Goal: Task Accomplishment & Management: Manage account settings

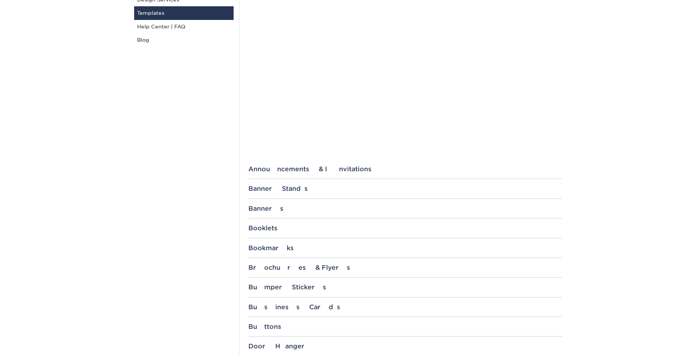
scroll to position [221, 0]
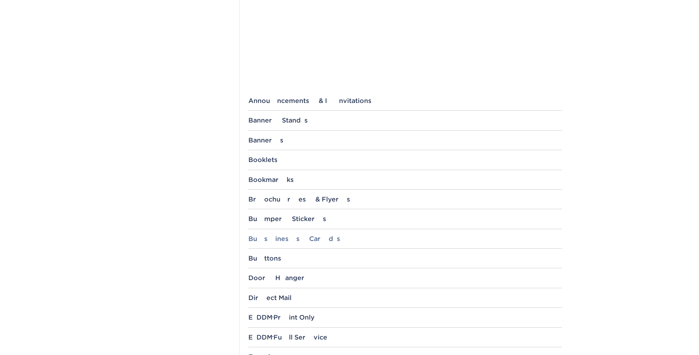
click at [293, 239] on div "Business Cards" at bounding box center [406, 238] width 314 height 7
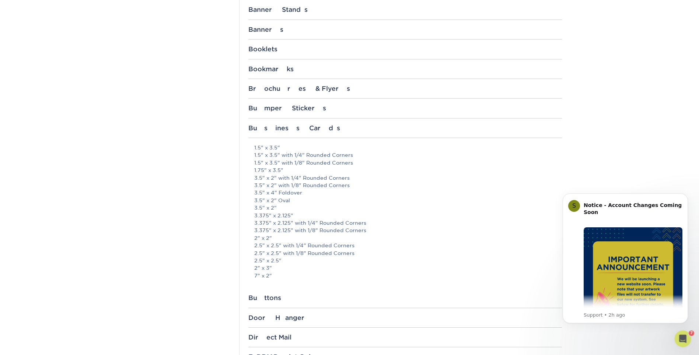
scroll to position [0, 0]
click at [269, 269] on link "2" x 3"" at bounding box center [263, 268] width 18 height 6
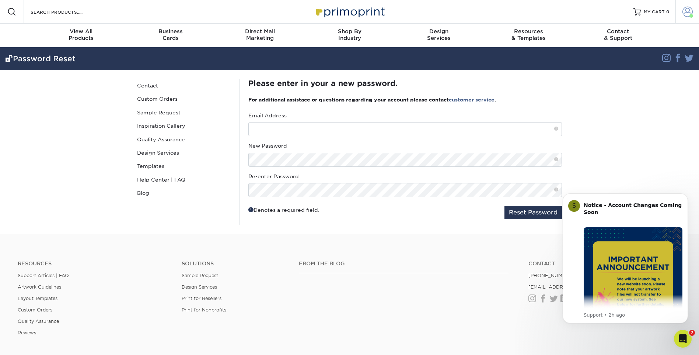
click at [690, 15] on span at bounding box center [692, 16] width 4 height 4
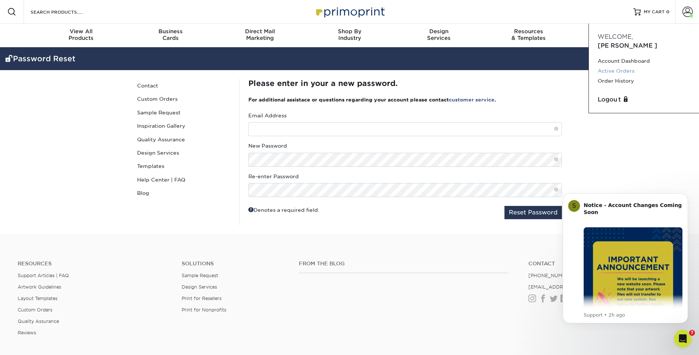
click at [622, 66] on link "Active Orders" at bounding box center [644, 71] width 93 height 10
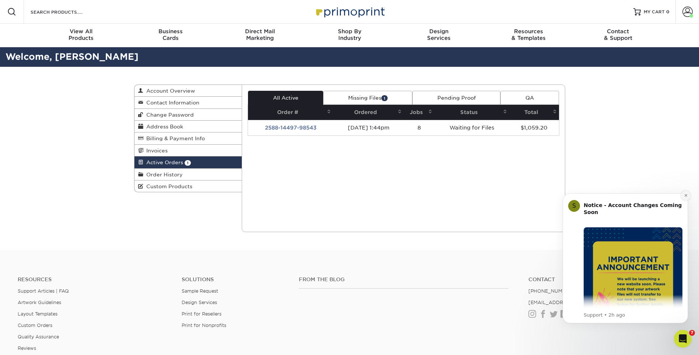
click at [686, 196] on icon "Dismiss notification" at bounding box center [686, 195] width 4 height 4
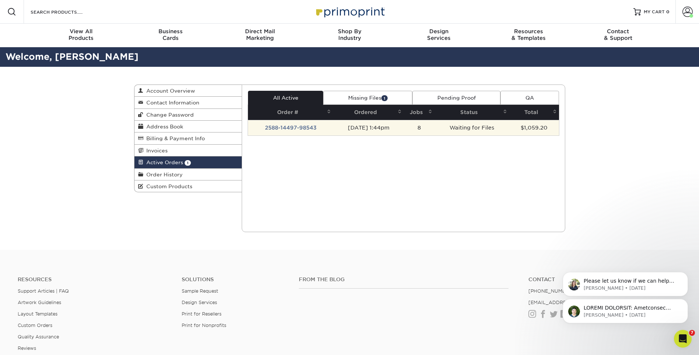
click at [298, 124] on td "2588-14497-98543" at bounding box center [290, 127] width 85 height 15
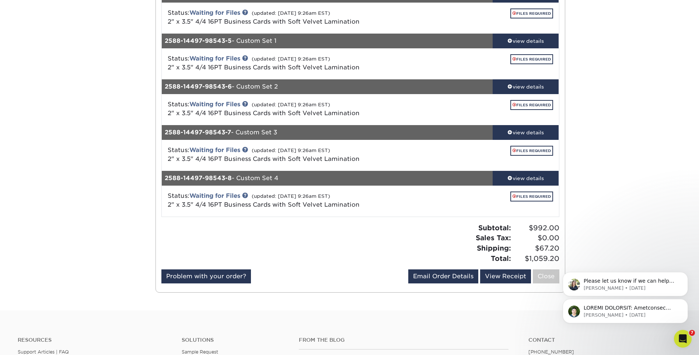
scroll to position [332, 0]
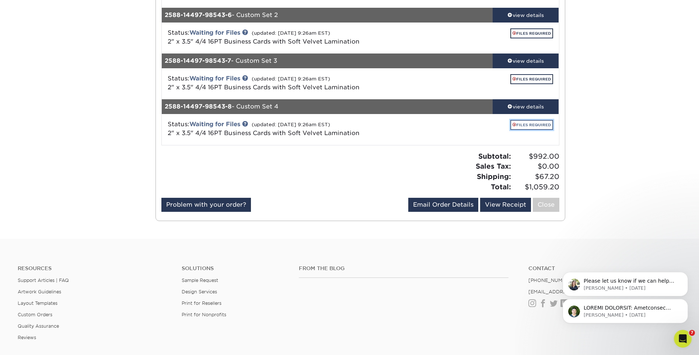
click at [532, 124] on link "FILES REQUIRED" at bounding box center [532, 125] width 43 height 10
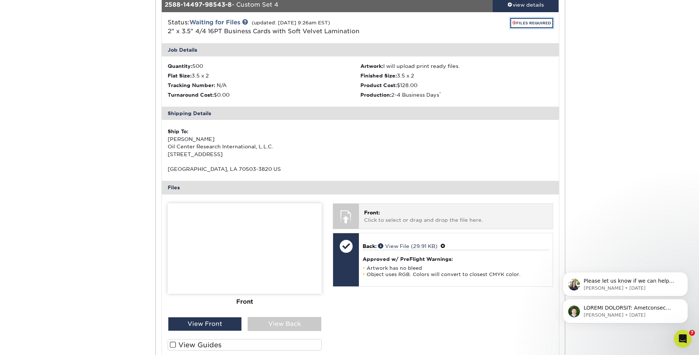
scroll to position [406, 0]
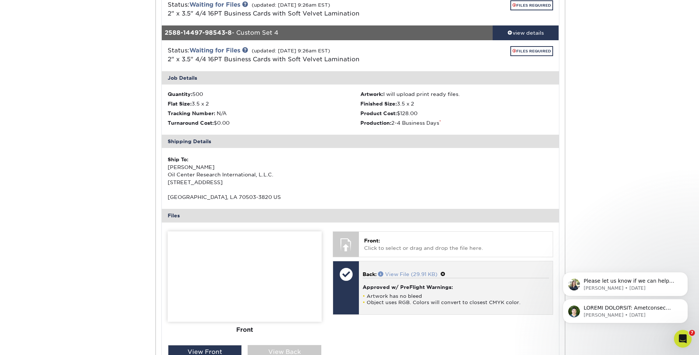
click at [399, 272] on link "View File (29.91 KB)" at bounding box center [407, 274] width 59 height 6
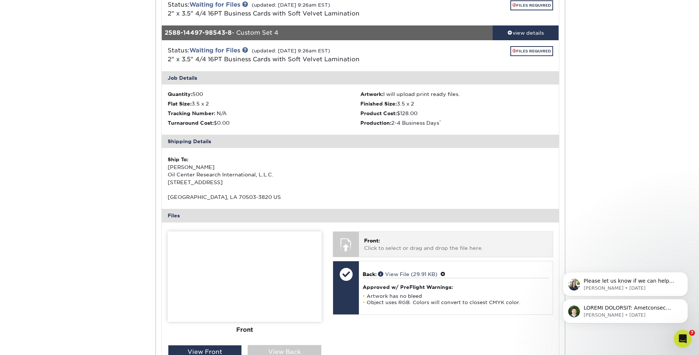
click at [456, 248] on p "Front: Click to select or drag and drop the file here." at bounding box center [455, 244] width 183 height 15
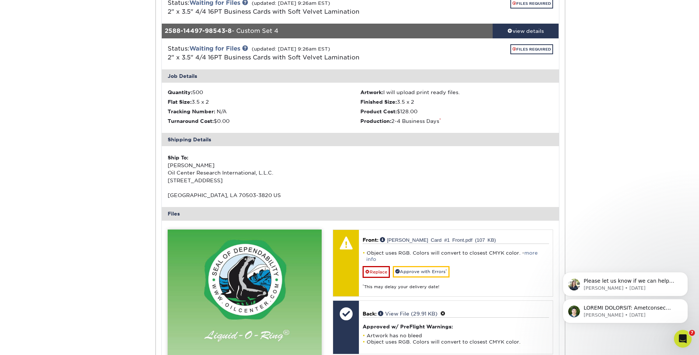
scroll to position [479, 0]
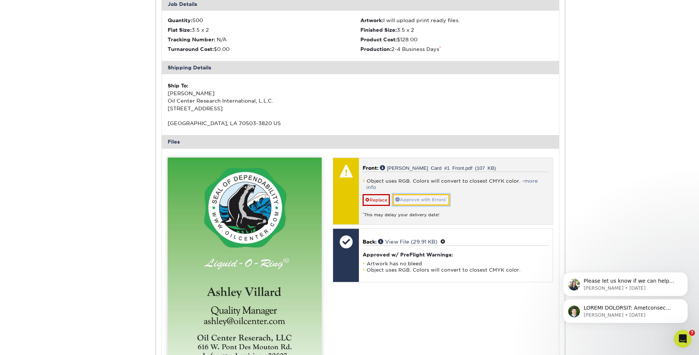
click at [412, 194] on link "Approve with Errors *" at bounding box center [421, 199] width 57 height 11
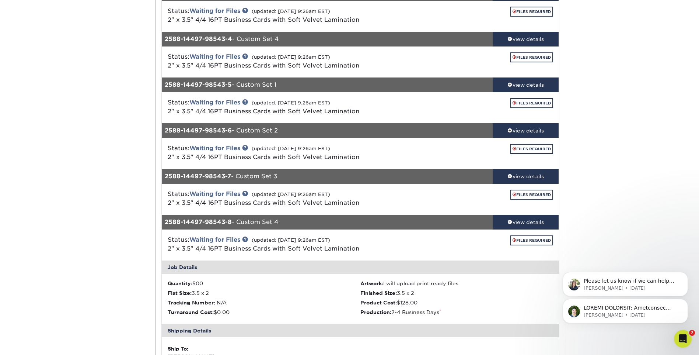
scroll to position [184, 0]
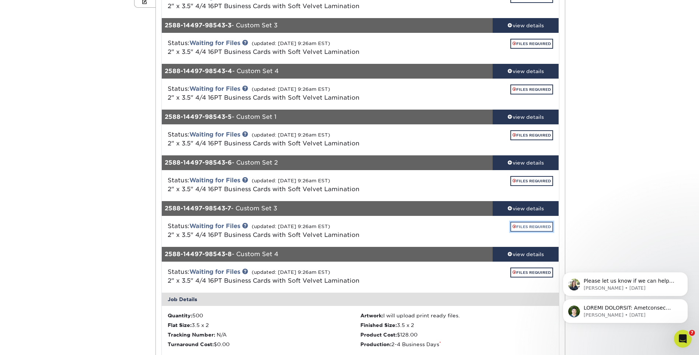
click at [522, 225] on link "FILES REQUIRED" at bounding box center [532, 227] width 43 height 10
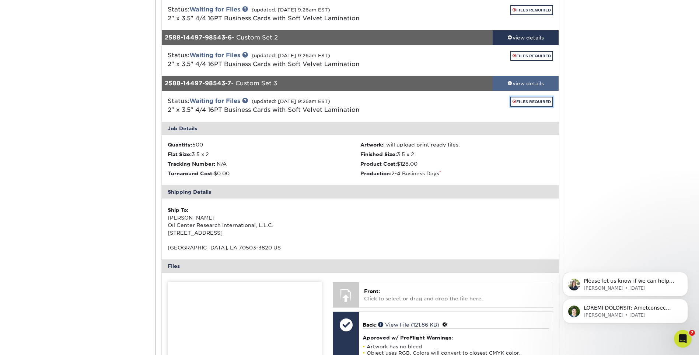
scroll to position [369, 0]
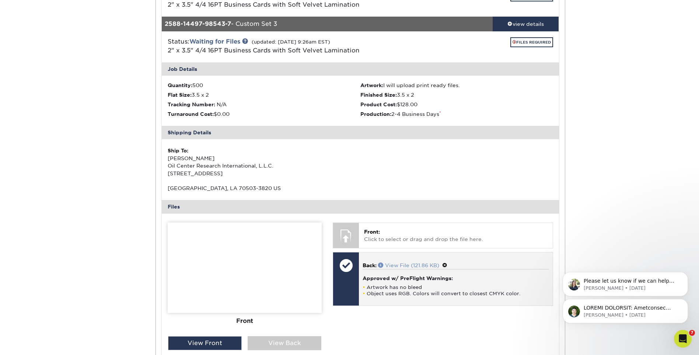
click at [401, 266] on link "View File (121.86 KB)" at bounding box center [408, 265] width 61 height 6
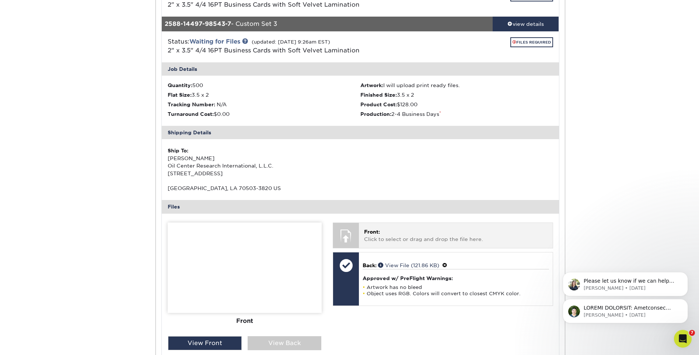
click at [397, 238] on p "Front: Click to select or drag and drop the file here." at bounding box center [455, 235] width 183 height 15
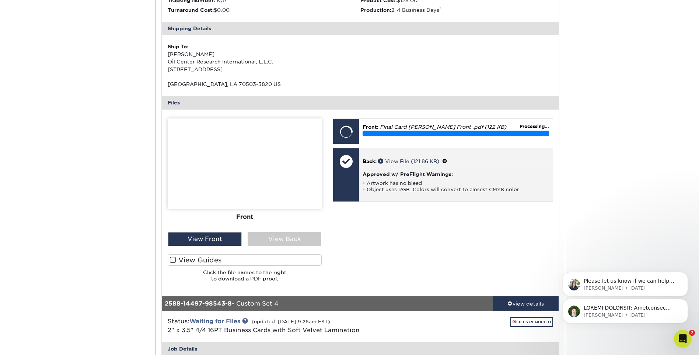
scroll to position [516, 0]
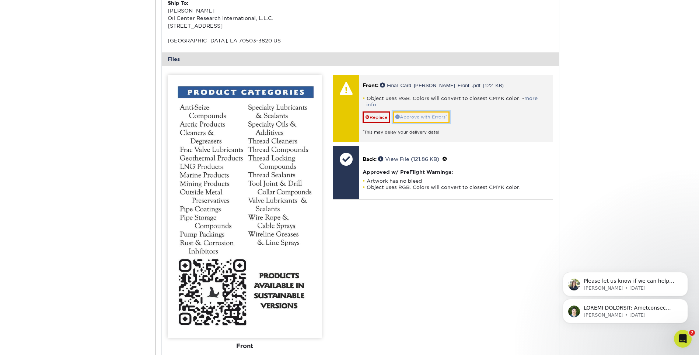
click at [424, 111] on link "Approve with Errors *" at bounding box center [421, 116] width 57 height 11
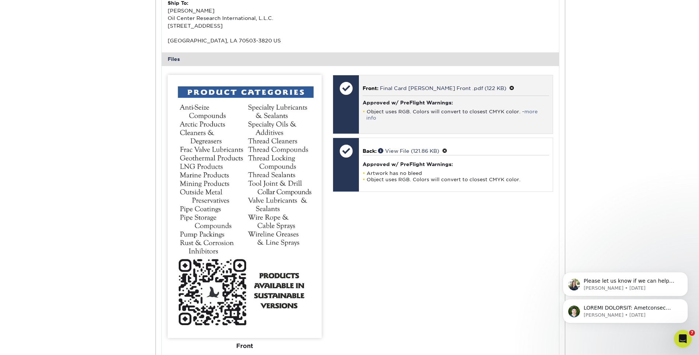
click at [407, 105] on h4 "Approved w/ PreFlight Warnings:" at bounding box center [456, 103] width 186 height 6
drag, startPoint x: 384, startPoint y: 97, endPoint x: 376, endPoint y: 95, distance: 8.9
click at [376, 95] on div "Front: Final Card Larry Blount Front .pdf (122 KB) Approved w/ PreFlight Warnin…" at bounding box center [456, 104] width 194 height 59
click at [378, 95] on div "Front: Final Card Larry Blount Front .pdf (122 KB) Approved w/ PreFlight Warnin…" at bounding box center [456, 104] width 194 height 59
click at [355, 92] on div at bounding box center [346, 88] width 26 height 26
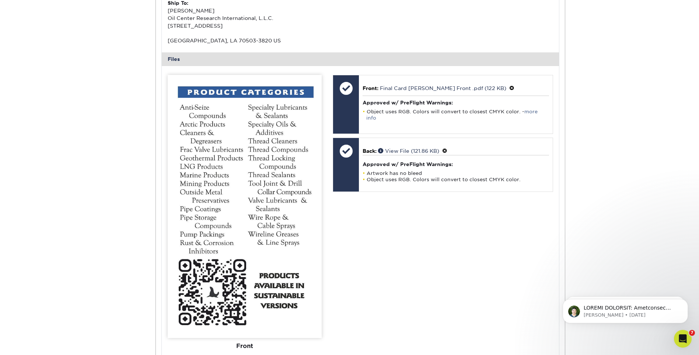
click at [683, 339] on icon "Open Intercom Messenger" at bounding box center [683, 339] width 5 height 6
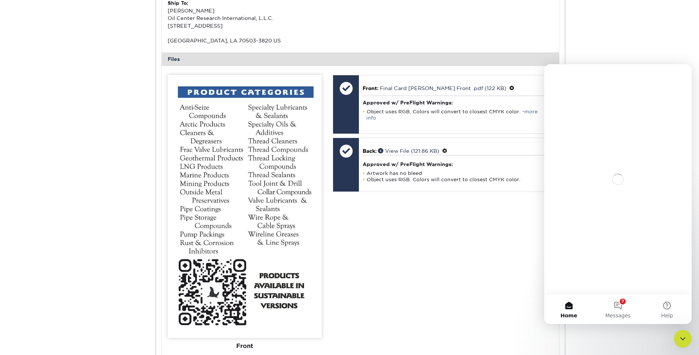
scroll to position [0, 0]
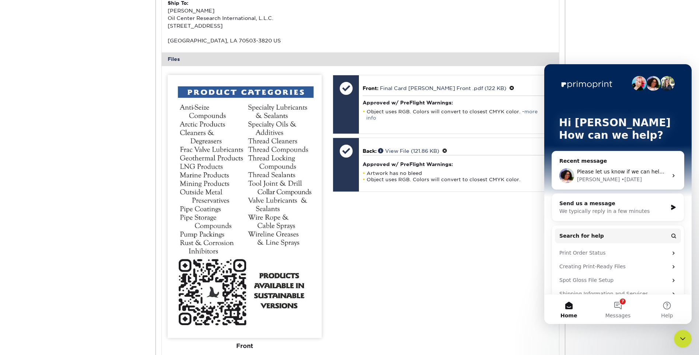
click at [596, 174] on span "Please let us know if we can help you further or if you have any other question…" at bounding box center [706, 172] width 258 height 6
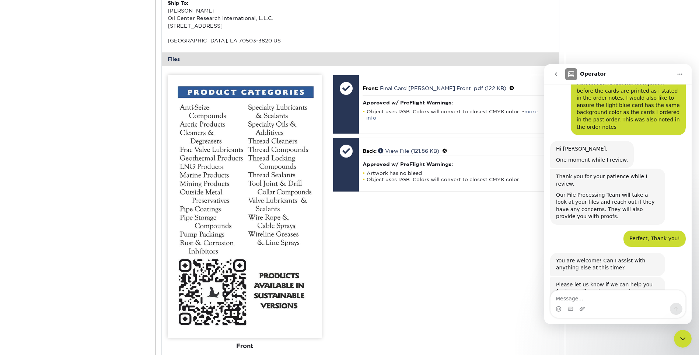
scroll to position [240, 0]
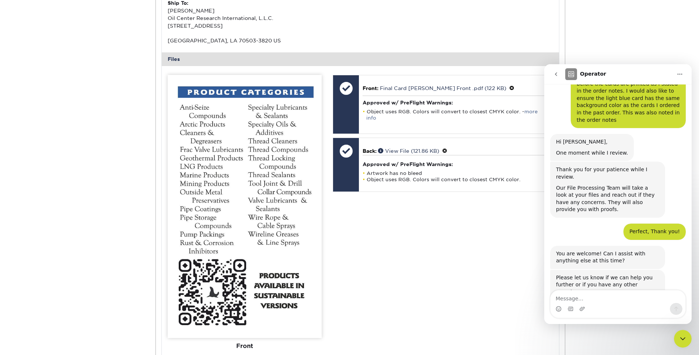
click at [556, 78] on button "go back" at bounding box center [556, 74] width 14 height 14
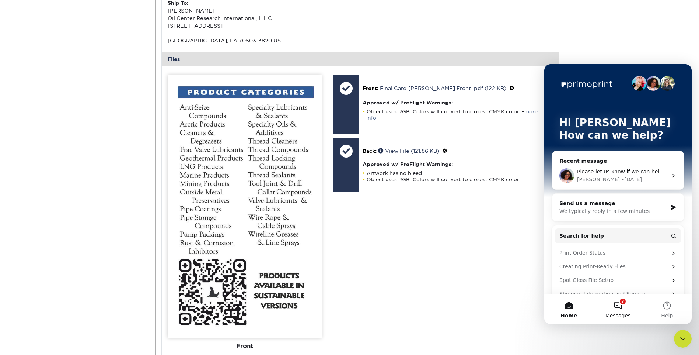
click at [619, 304] on button "7 Messages" at bounding box center [618, 308] width 49 height 29
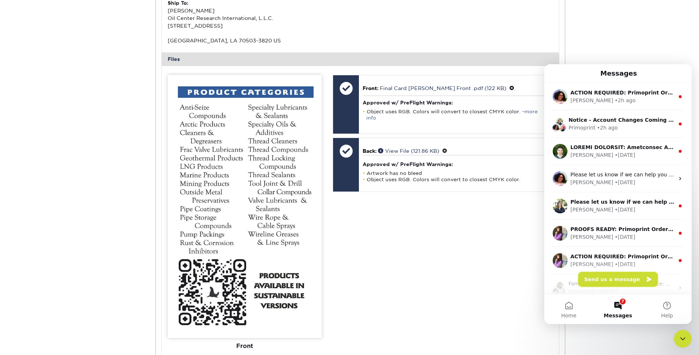
click at [619, 282] on button "Send us a message" at bounding box center [619, 279] width 80 height 15
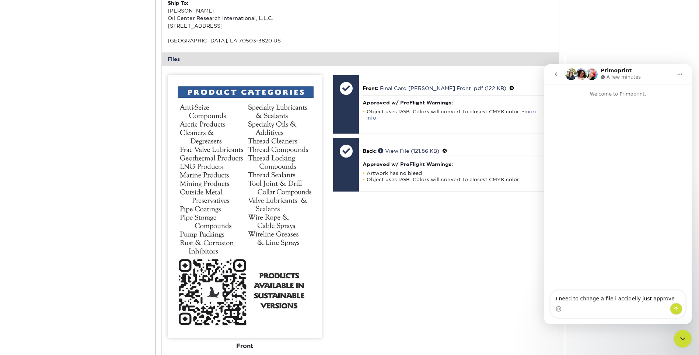
type textarea "I need to chnage a file i accidelly just approved"
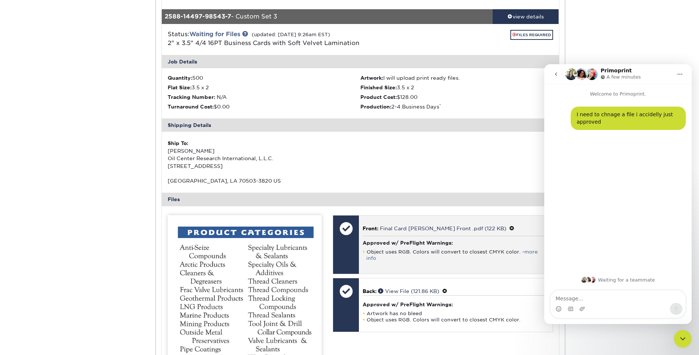
scroll to position [369, 0]
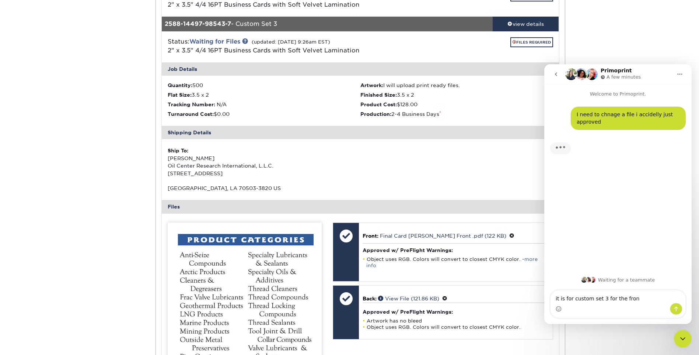
type textarea "it is for custom set 3 for the front"
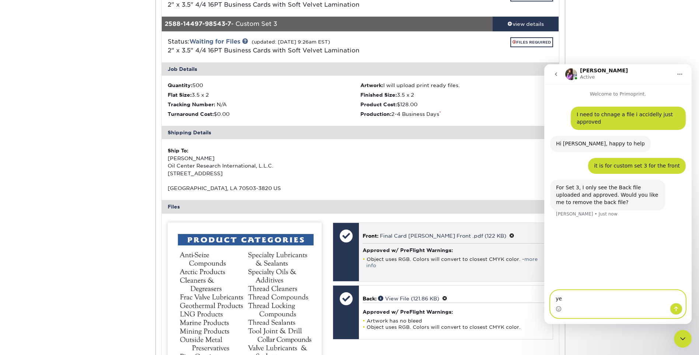
type textarea "yes"
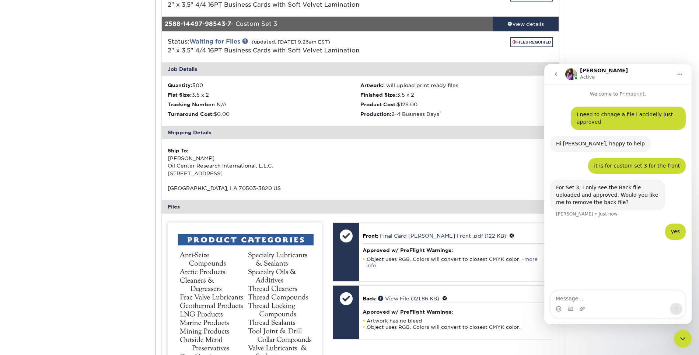
click at [555, 73] on icon "go back" at bounding box center [556, 74] width 6 height 6
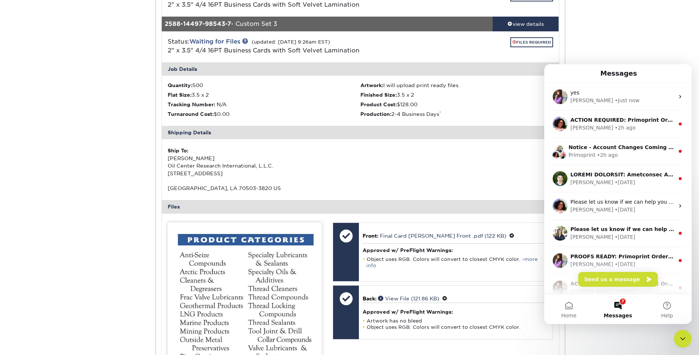
click at [685, 341] on icon "Close Intercom Messenger" at bounding box center [683, 338] width 9 height 9
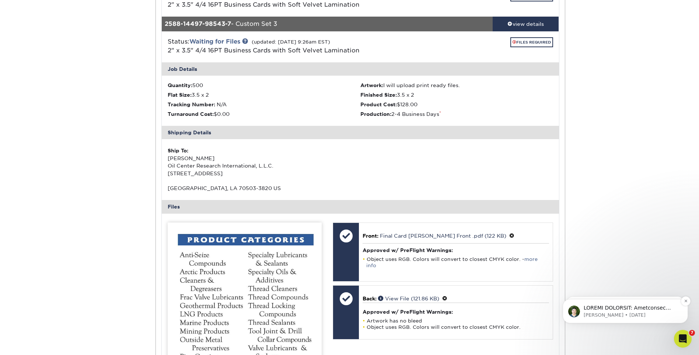
scroll to position [0, 0]
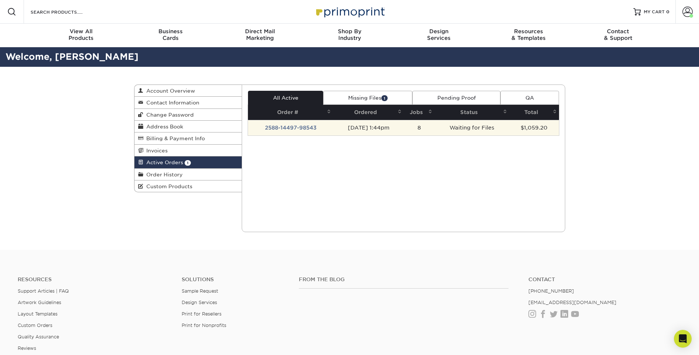
click at [297, 127] on td "2588-14497-98543" at bounding box center [290, 127] width 85 height 15
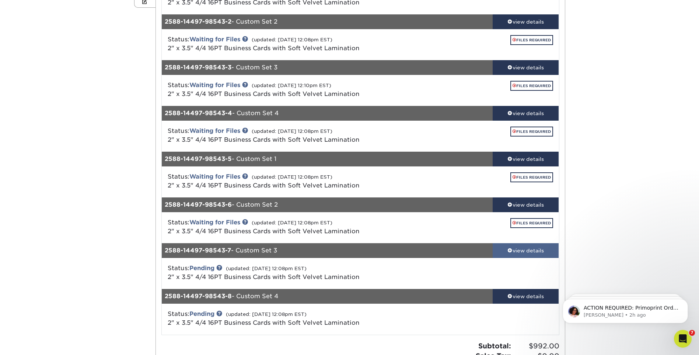
click at [517, 254] on link "view details" at bounding box center [526, 250] width 66 height 15
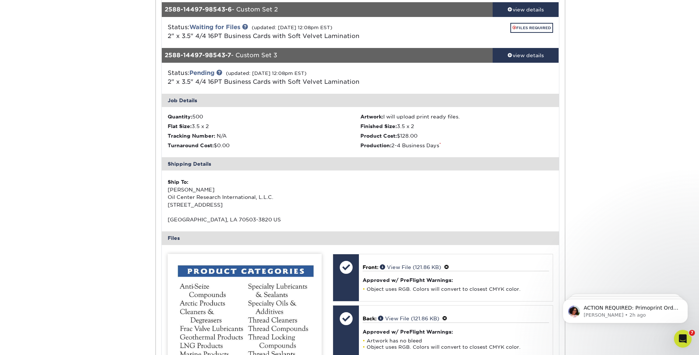
scroll to position [442, 0]
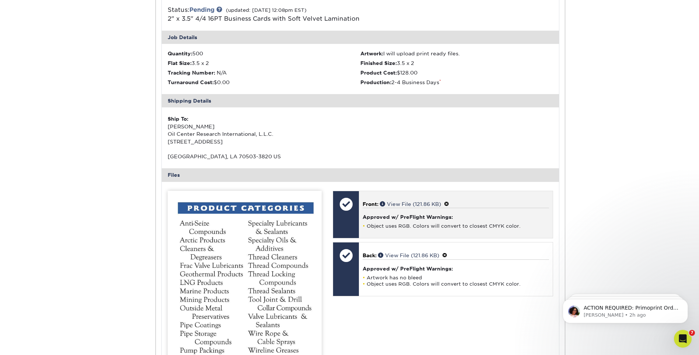
click at [448, 205] on span at bounding box center [446, 204] width 5 height 6
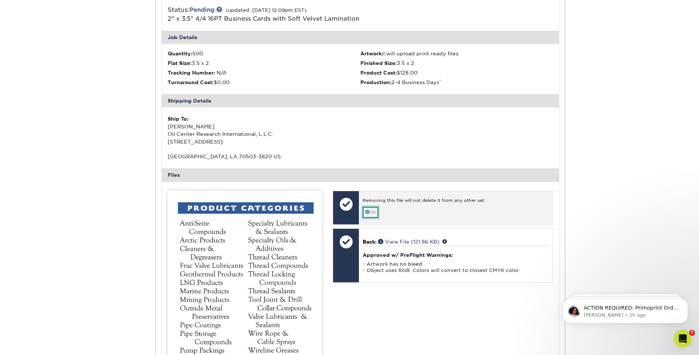
click at [375, 212] on link "Ok" at bounding box center [371, 211] width 16 height 11
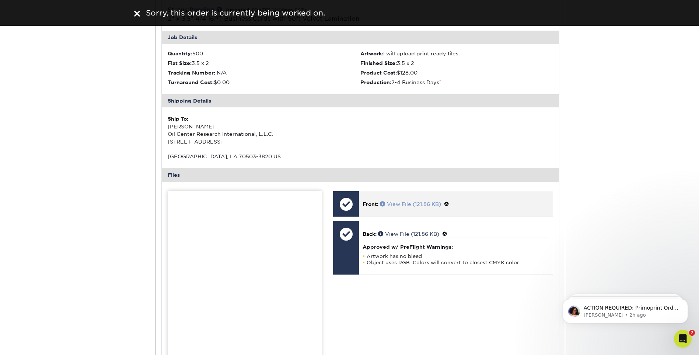
click at [399, 206] on link "View File (121.86 KB)" at bounding box center [410, 204] width 61 height 6
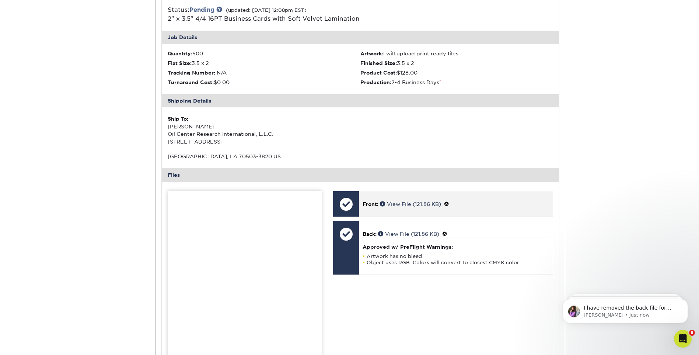
click at [449, 205] on span at bounding box center [446, 204] width 5 height 6
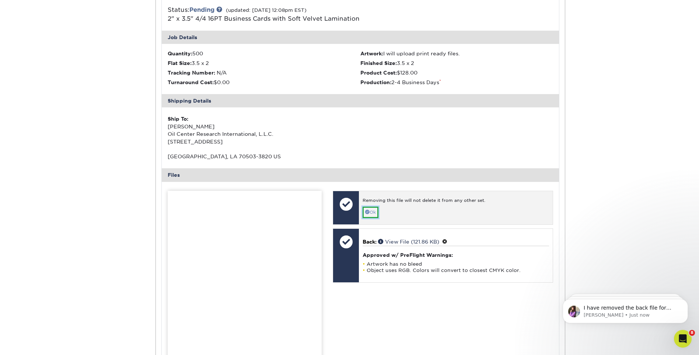
click at [372, 212] on link "Ok" at bounding box center [371, 211] width 16 height 11
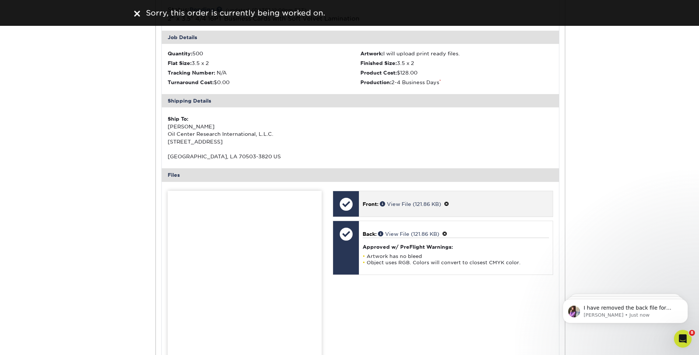
click at [449, 204] on span at bounding box center [446, 204] width 5 height 6
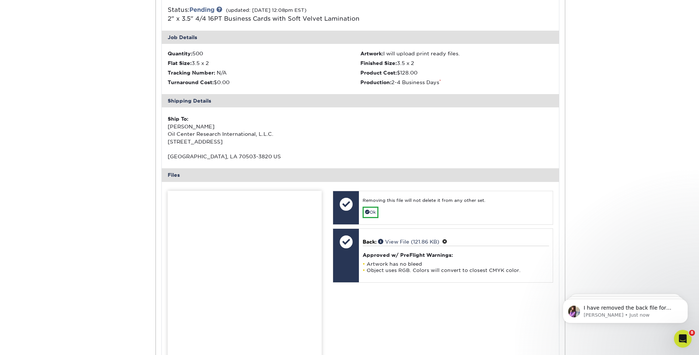
click at [581, 207] on div "Active Orders Account Overview Contact Information Change Password Address Book…" at bounding box center [349, 152] width 699 height 1057
click at [633, 314] on p "Erica • Just now" at bounding box center [631, 315] width 95 height 7
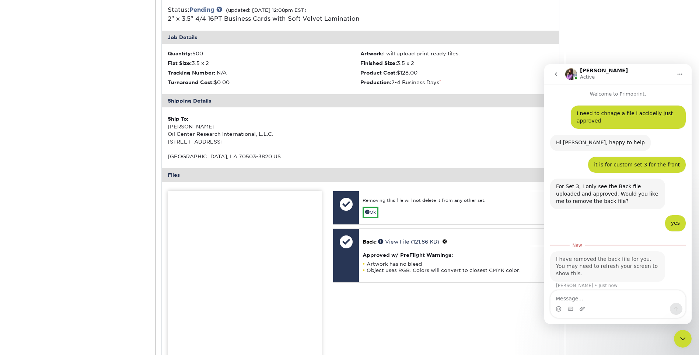
scroll to position [6, 0]
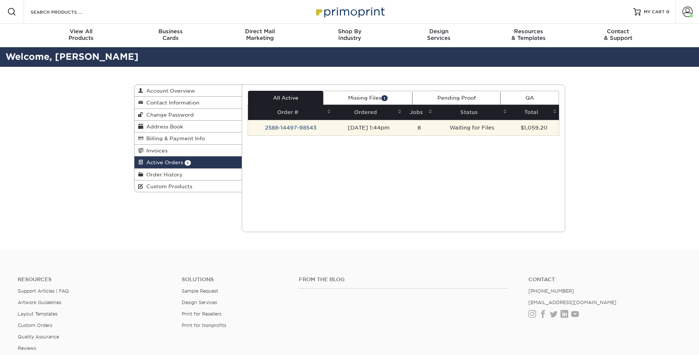
click at [305, 129] on td "2588-14497-98543" at bounding box center [290, 127] width 85 height 15
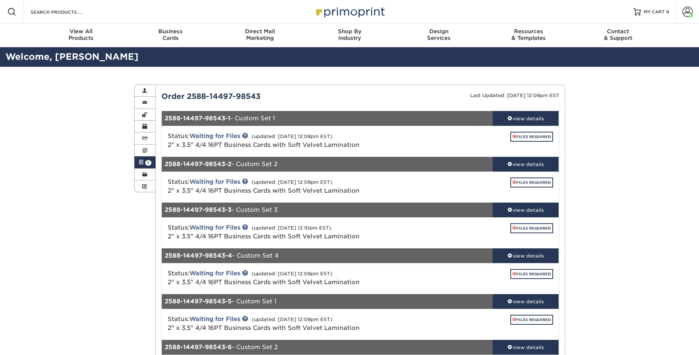
scroll to position [184, 0]
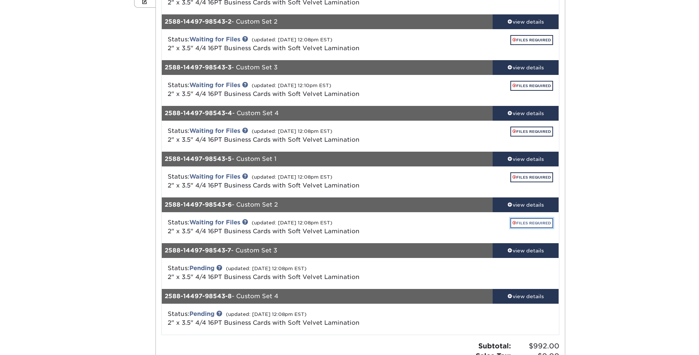
click at [531, 226] on link "FILES REQUIRED" at bounding box center [532, 223] width 43 height 10
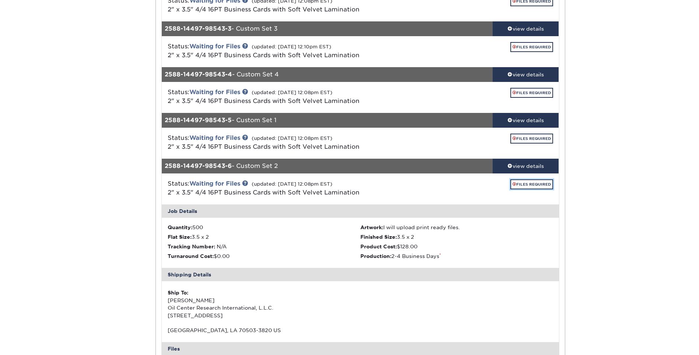
scroll to position [332, 0]
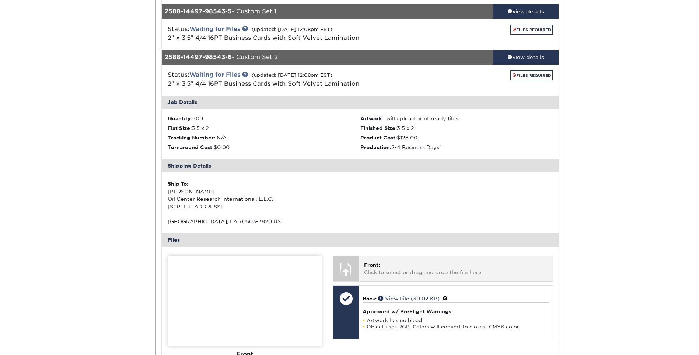
click at [418, 269] on p "Front: Click to select or drag and drop the file here." at bounding box center [455, 268] width 183 height 15
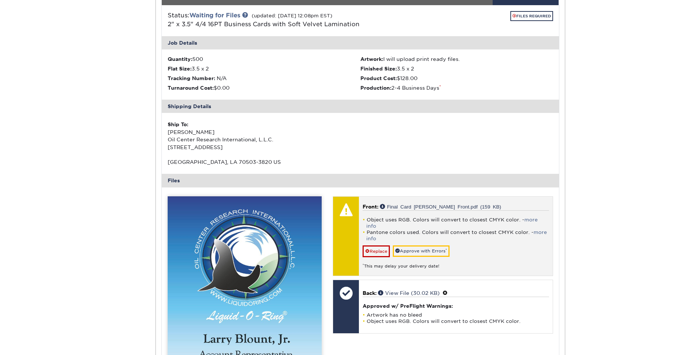
scroll to position [406, 0]
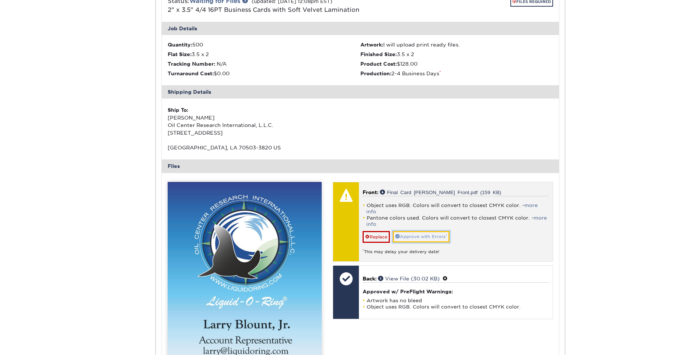
click at [428, 231] on link "Approve with Errors *" at bounding box center [421, 236] width 57 height 11
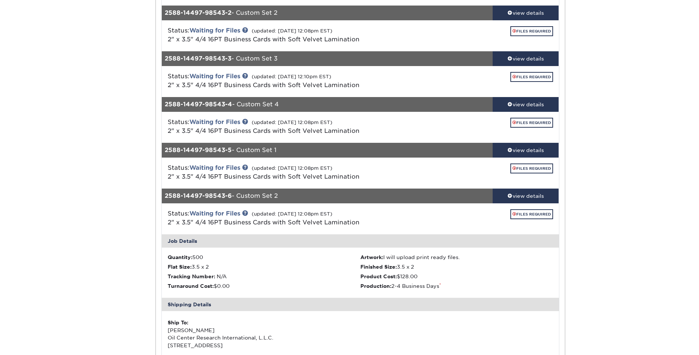
scroll to position [184, 0]
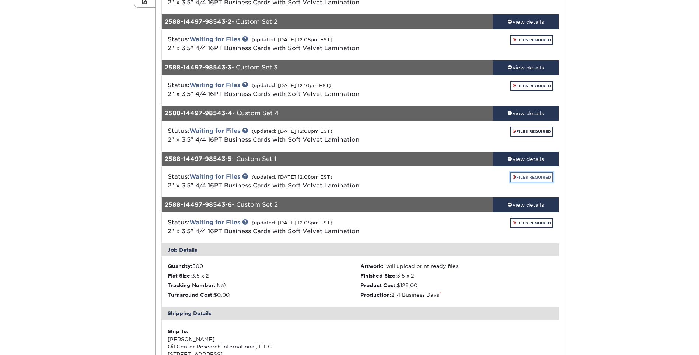
click at [524, 179] on link "FILES REQUIRED" at bounding box center [532, 177] width 43 height 10
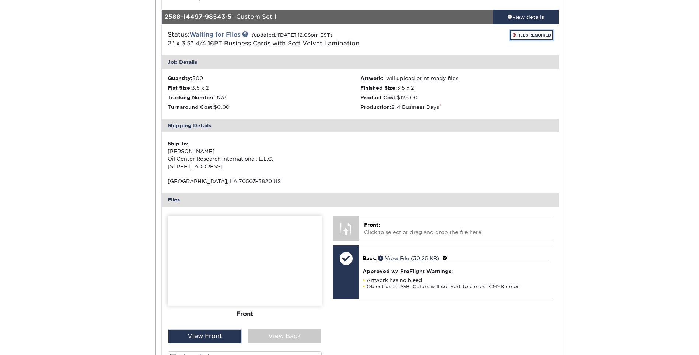
scroll to position [332, 0]
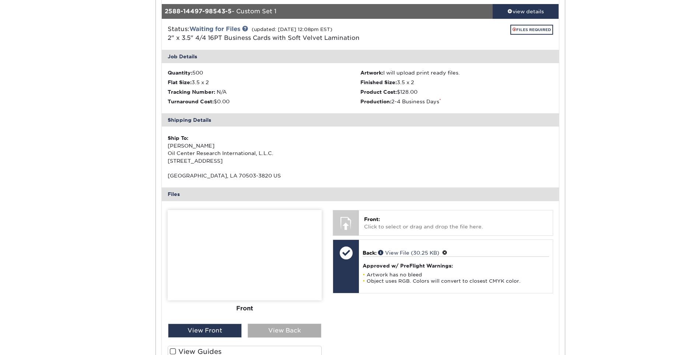
click at [305, 325] on div "View Back" at bounding box center [285, 330] width 74 height 14
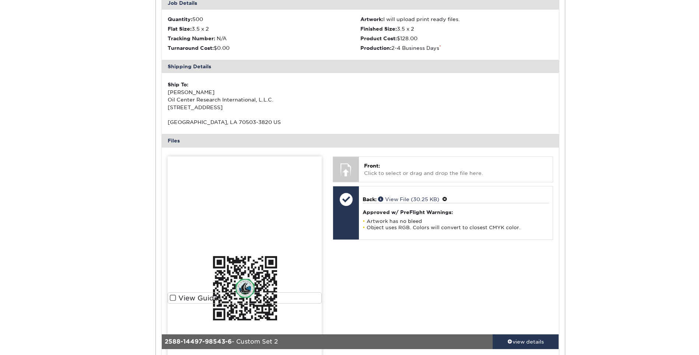
scroll to position [406, 0]
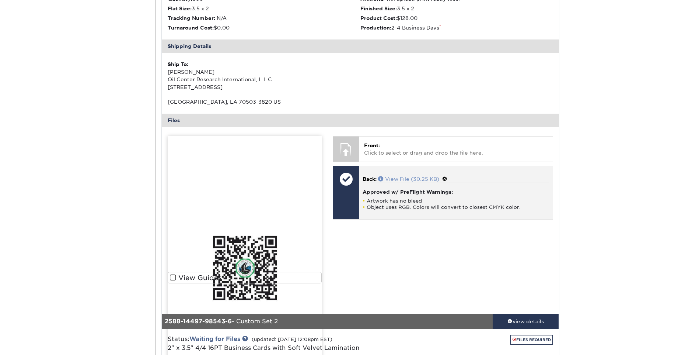
click at [391, 178] on link "View File (30.25 KB)" at bounding box center [408, 179] width 61 height 6
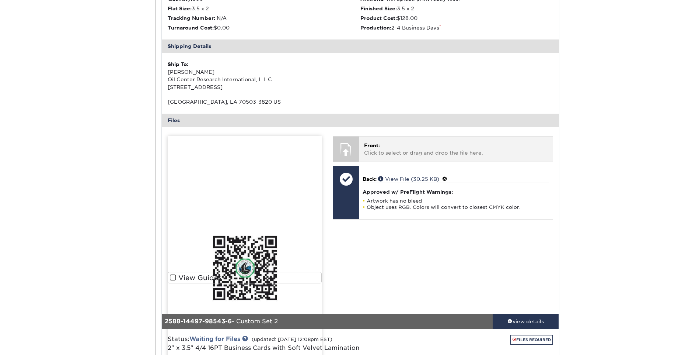
click at [441, 151] on p "Front: Click to select or drag and drop the file here." at bounding box center [455, 149] width 183 height 15
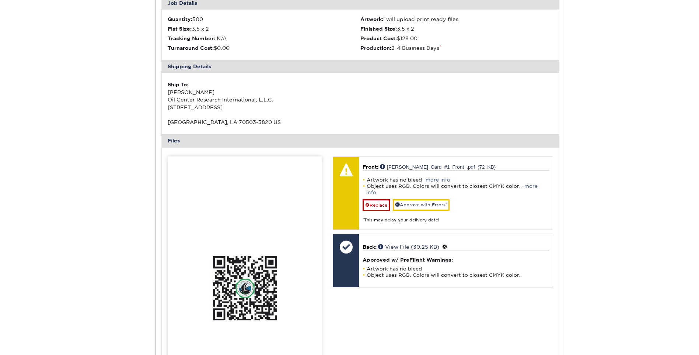
scroll to position [516, 0]
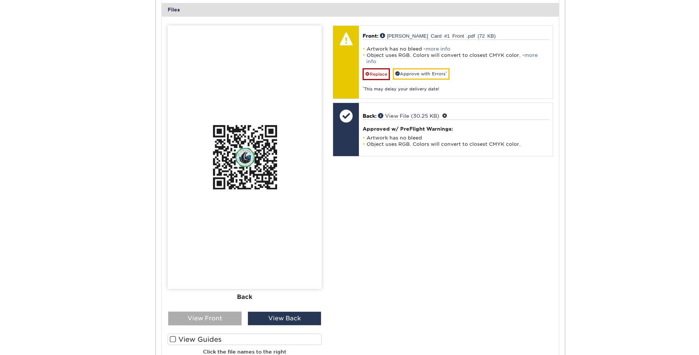
click at [218, 320] on div "View Front" at bounding box center [205, 318] width 74 height 14
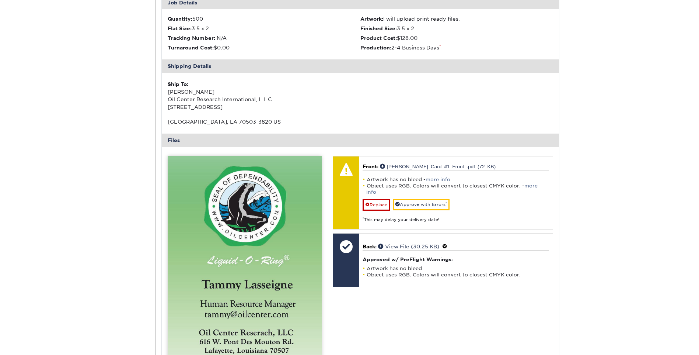
scroll to position [332, 0]
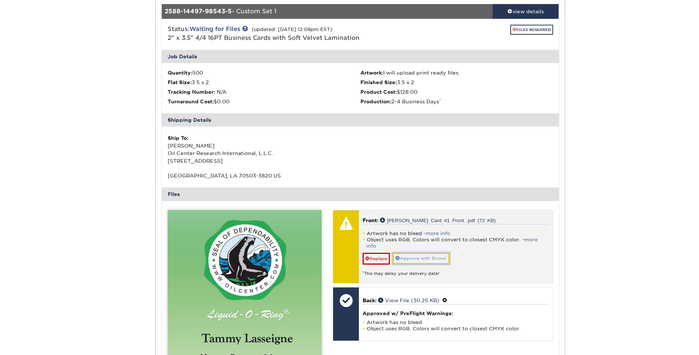
click at [411, 253] on link "Approve with Errors *" at bounding box center [421, 258] width 57 height 11
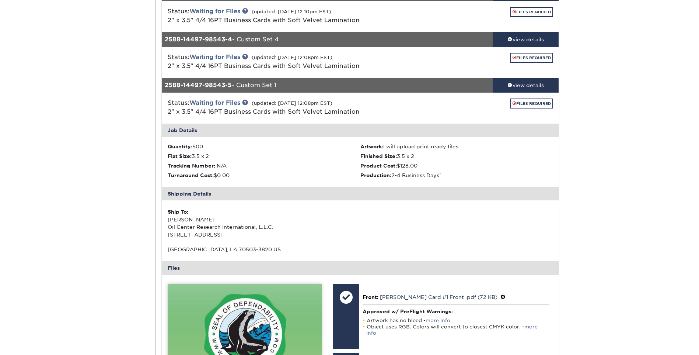
scroll to position [147, 0]
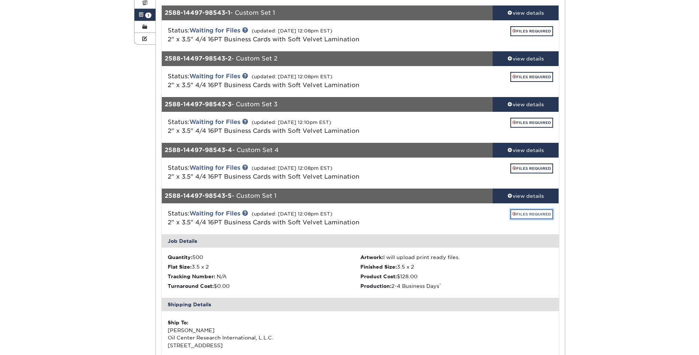
click at [523, 214] on link "FILES REQUIRED" at bounding box center [532, 214] width 43 height 10
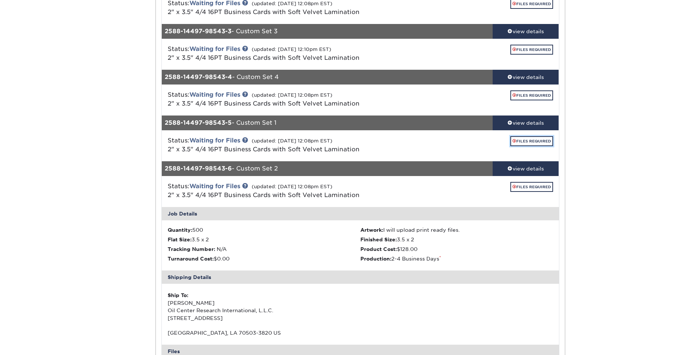
scroll to position [258, 0]
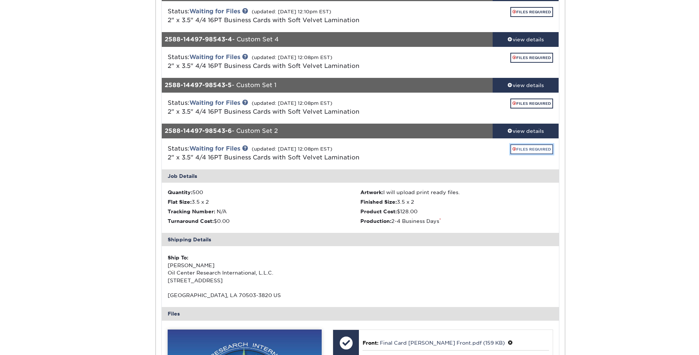
click at [525, 149] on link "FILES REQUIRED" at bounding box center [532, 149] width 43 height 10
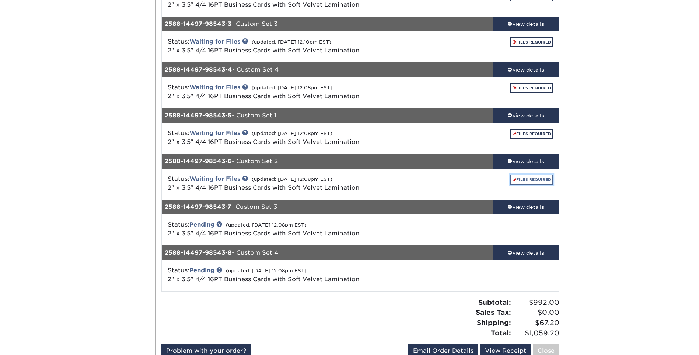
scroll to position [221, 0]
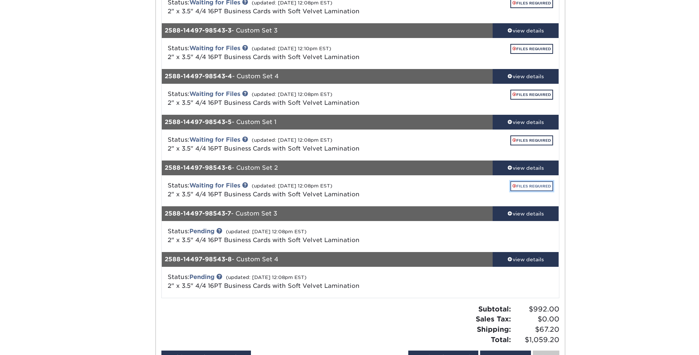
click at [526, 185] on link "FILES REQUIRED" at bounding box center [532, 186] width 43 height 10
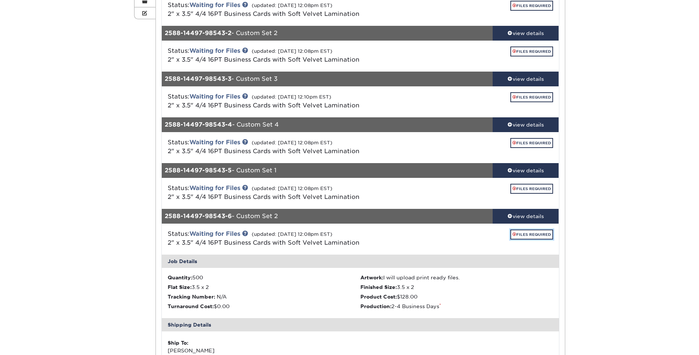
scroll to position [147, 0]
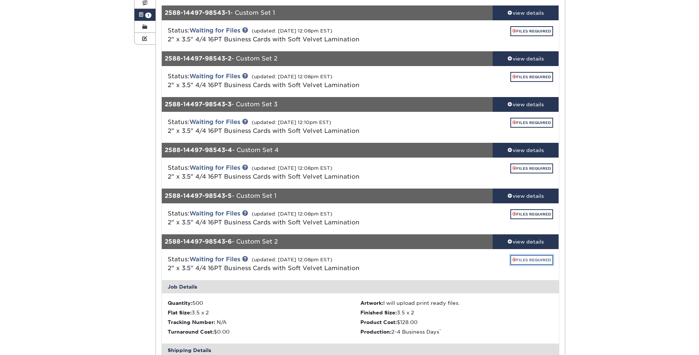
click at [529, 257] on link "FILES REQUIRED" at bounding box center [532, 260] width 43 height 10
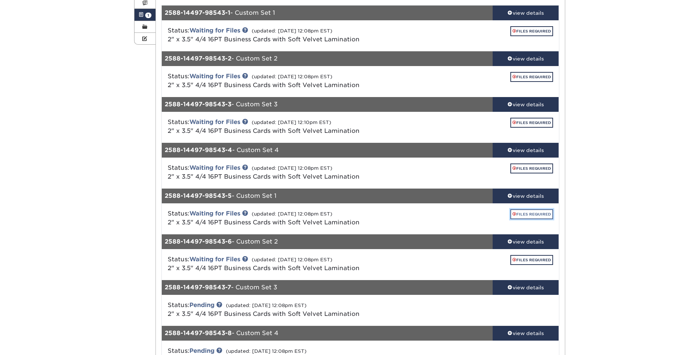
click at [529, 216] on link "FILES REQUIRED" at bounding box center [532, 214] width 43 height 10
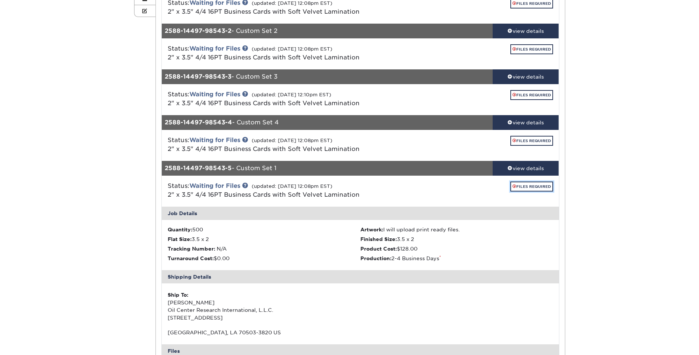
scroll to position [111, 0]
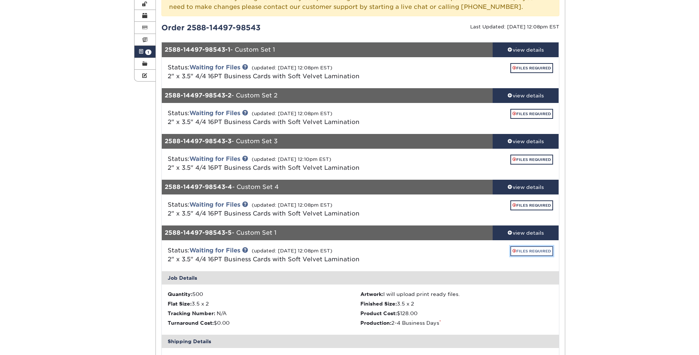
click at [534, 250] on link "FILES REQUIRED" at bounding box center [532, 251] width 43 height 10
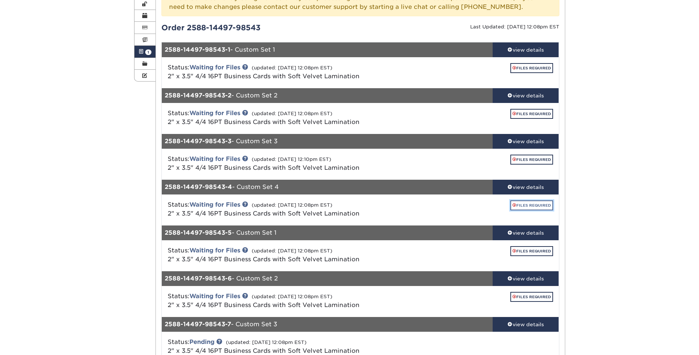
click at [531, 205] on link "FILES REQUIRED" at bounding box center [532, 205] width 43 height 10
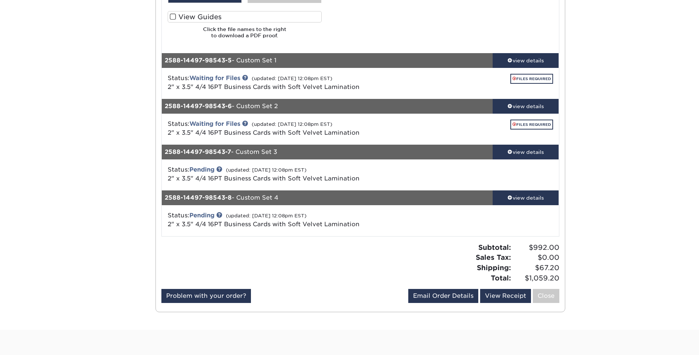
scroll to position [627, 0]
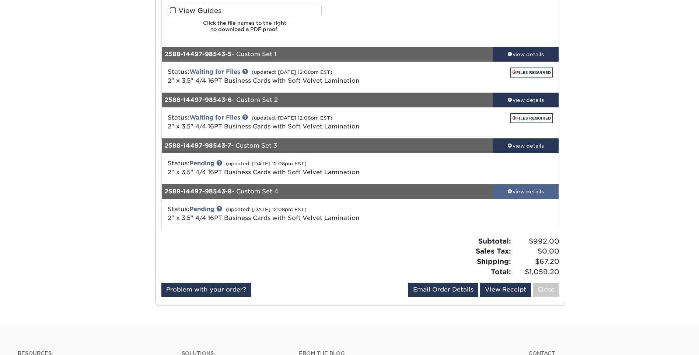
click at [515, 198] on link "view details" at bounding box center [526, 191] width 66 height 15
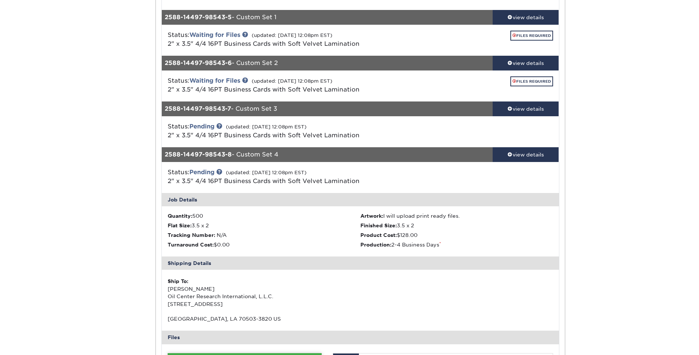
scroll to position [590, 0]
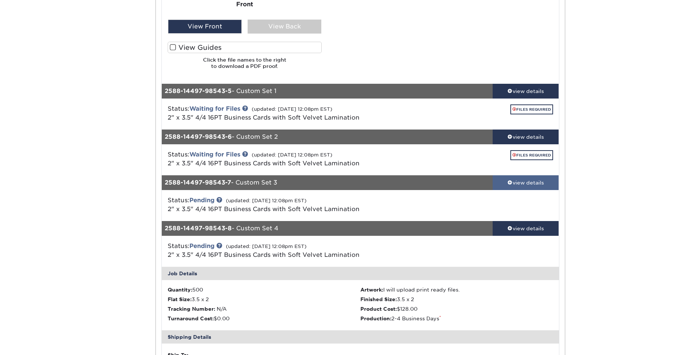
click at [541, 183] on div "view details" at bounding box center [526, 182] width 66 height 7
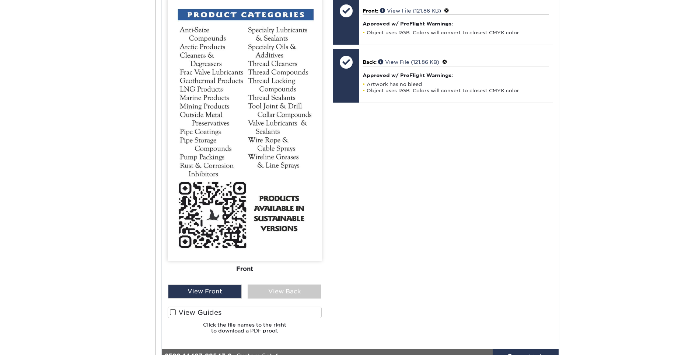
scroll to position [996, 0]
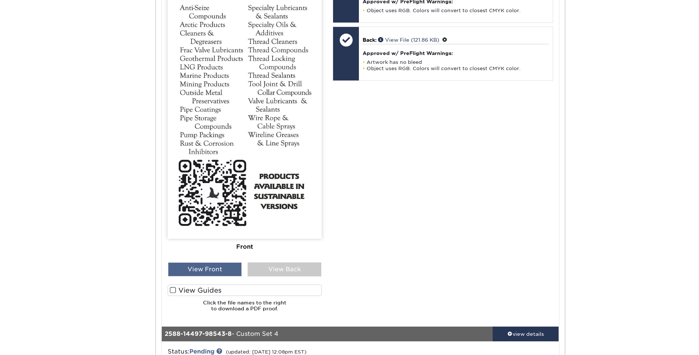
click at [187, 270] on div "View Front" at bounding box center [205, 269] width 74 height 14
click at [192, 275] on div "View Front" at bounding box center [205, 269] width 74 height 14
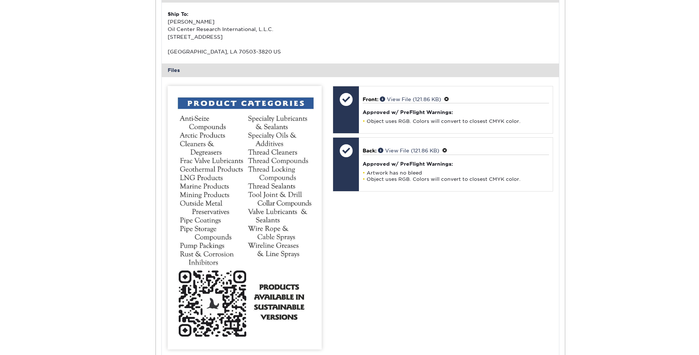
scroll to position [959, 0]
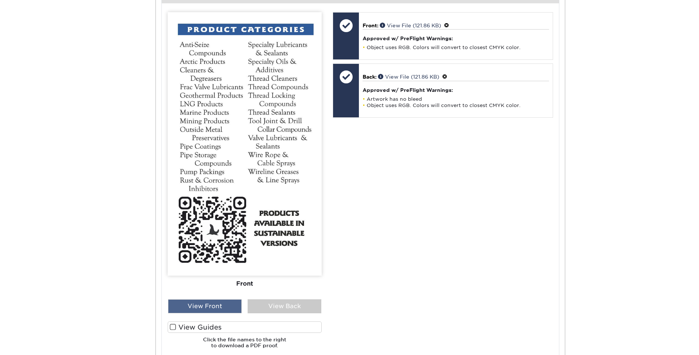
click at [216, 310] on div "View Front" at bounding box center [205, 306] width 74 height 14
click at [267, 305] on div "View Back" at bounding box center [285, 306] width 74 height 14
click at [215, 309] on div "View Front" at bounding box center [205, 306] width 74 height 14
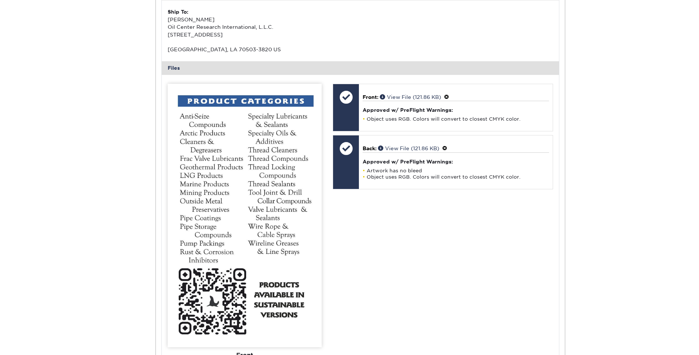
scroll to position [848, 0]
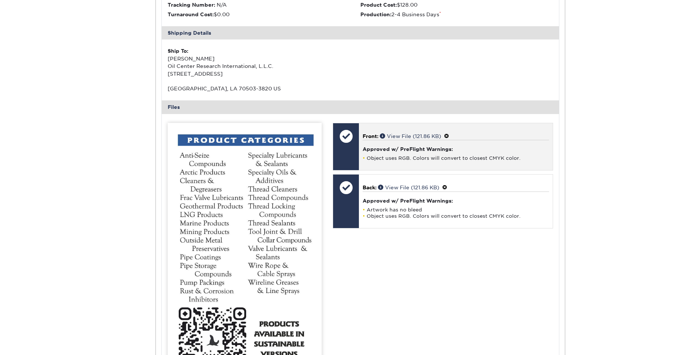
click at [448, 135] on span at bounding box center [446, 136] width 5 height 6
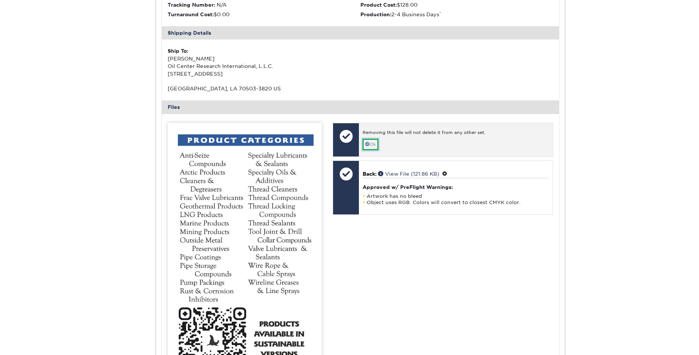
click at [374, 142] on link "Ok" at bounding box center [371, 144] width 16 height 11
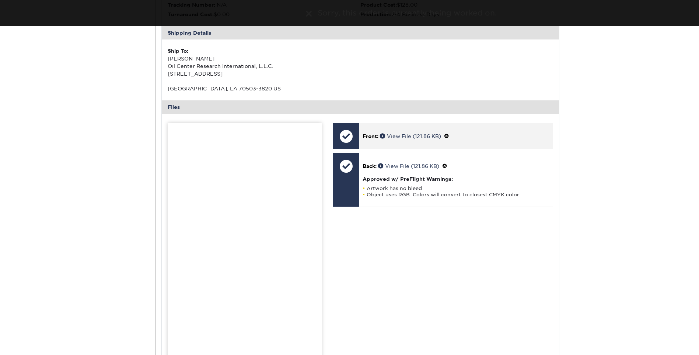
click at [449, 135] on span at bounding box center [446, 136] width 5 height 6
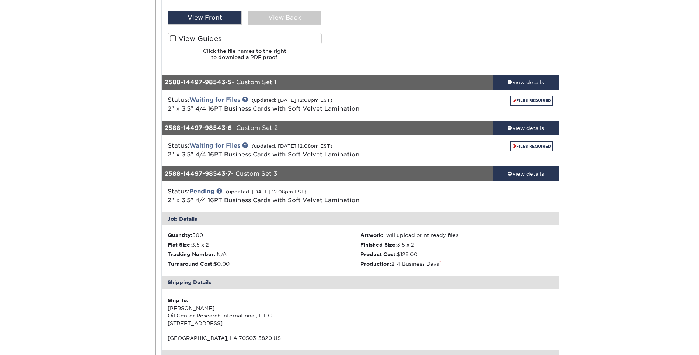
scroll to position [590, 0]
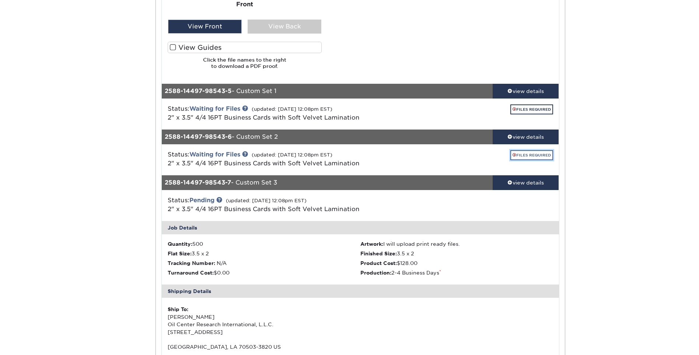
click at [523, 154] on link "FILES REQUIRED" at bounding box center [532, 155] width 43 height 10
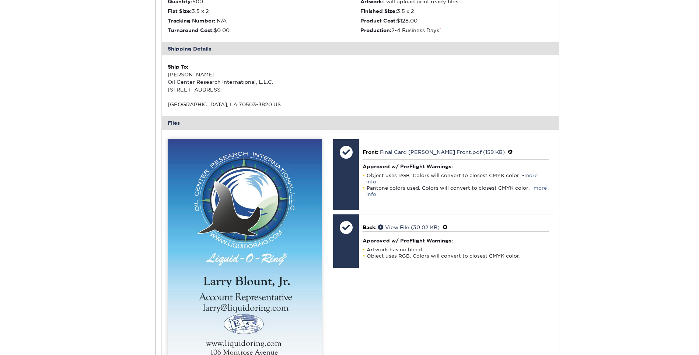
scroll to position [885, 0]
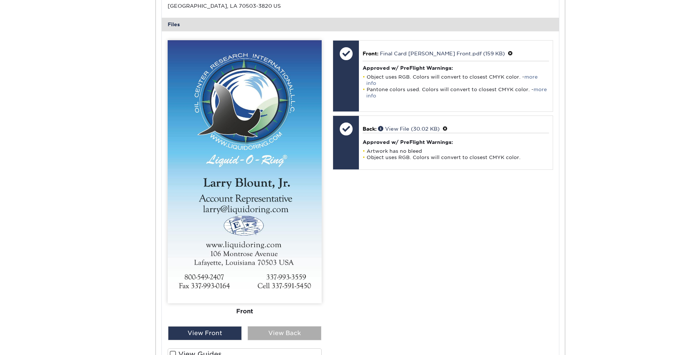
click at [275, 331] on div "View Back" at bounding box center [285, 333] width 74 height 14
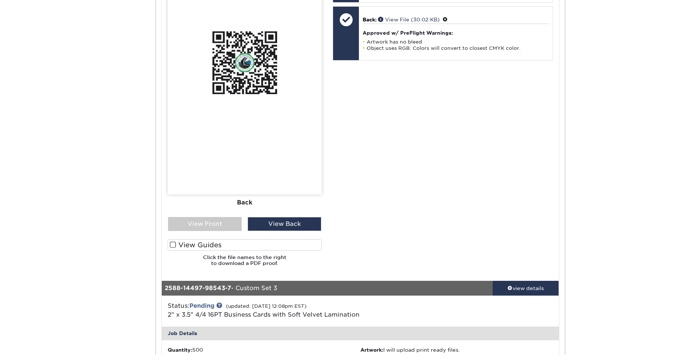
scroll to position [996, 0]
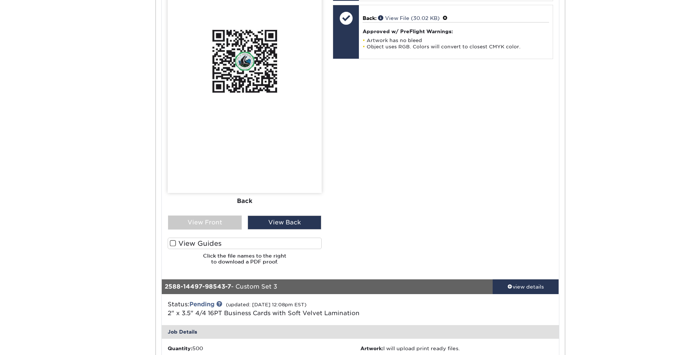
click at [609, 227] on div "Active Orders Account Overview Contact Information Change Password Address Book…" at bounding box center [349, 278] width 699 height 2415
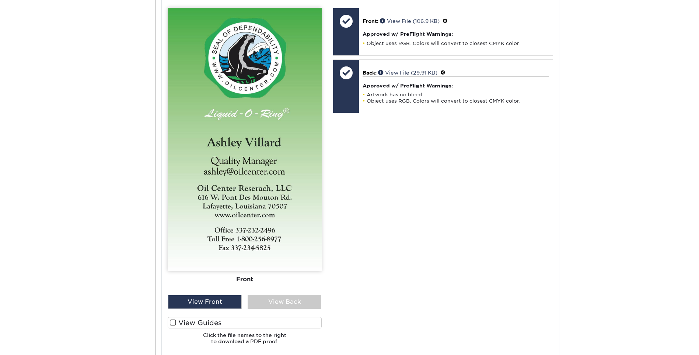
scroll to position [2011, 0]
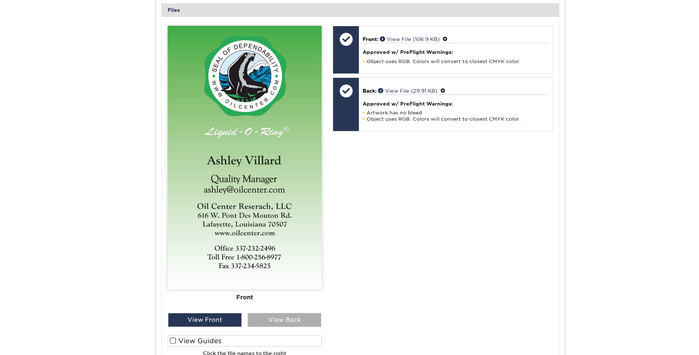
click at [260, 323] on div "View Back" at bounding box center [285, 320] width 74 height 14
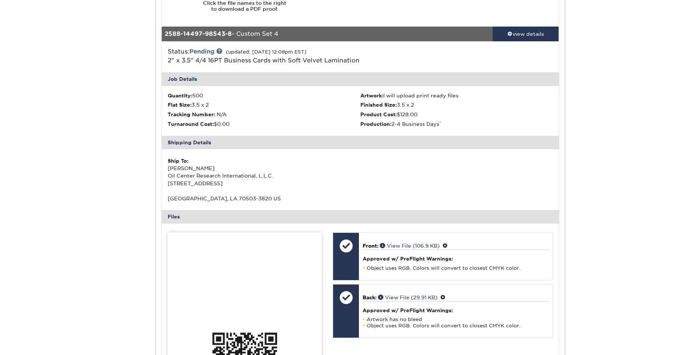
scroll to position [1753, 0]
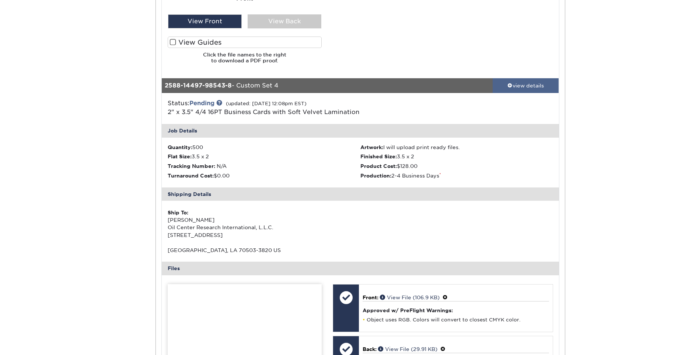
click at [536, 87] on div "view details" at bounding box center [526, 85] width 66 height 7
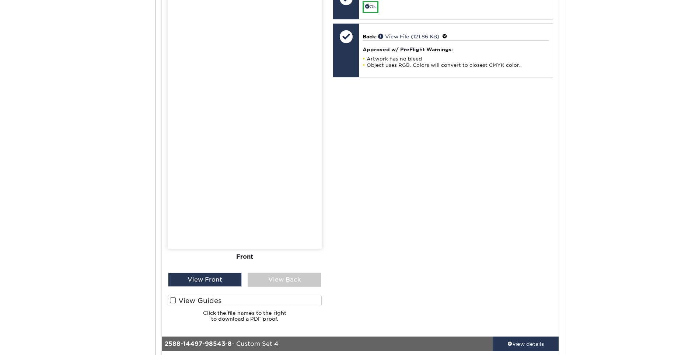
scroll to position [1385, 0]
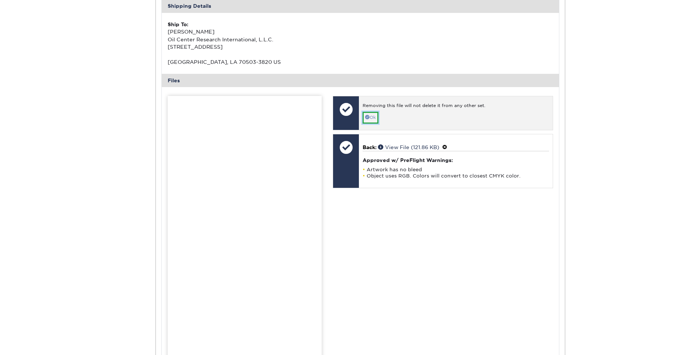
click at [372, 120] on link "Ok" at bounding box center [371, 117] width 16 height 11
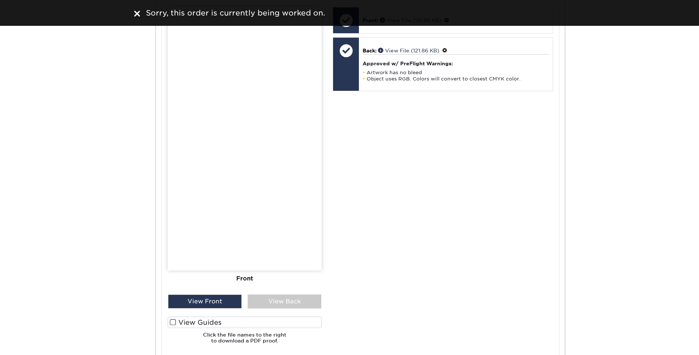
scroll to position [1495, 0]
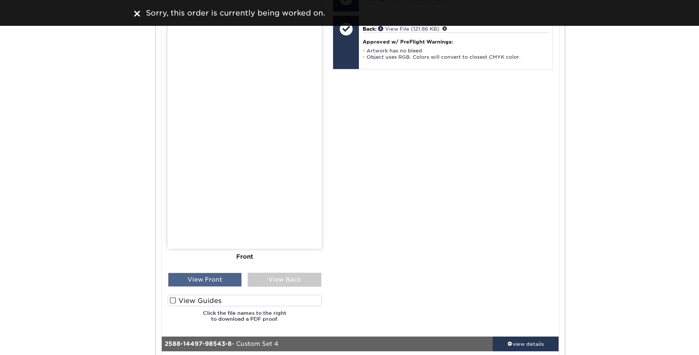
click at [210, 280] on div "View Front" at bounding box center [205, 279] width 74 height 14
click at [263, 280] on div "View Back" at bounding box center [285, 279] width 74 height 14
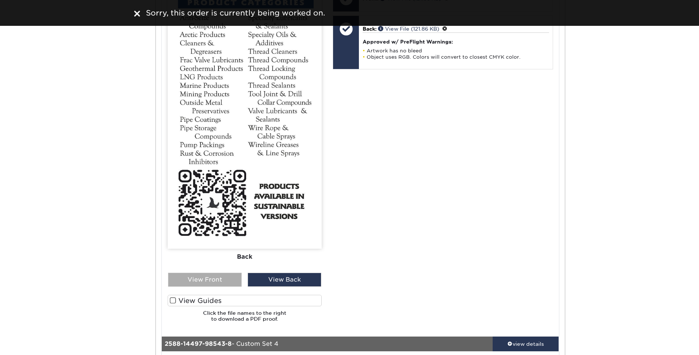
click at [233, 279] on div "View Front" at bounding box center [205, 279] width 74 height 14
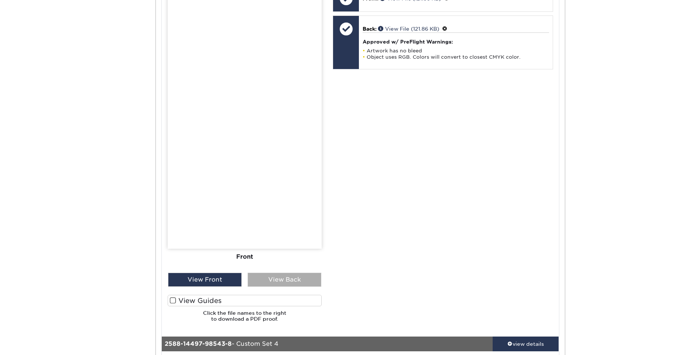
click at [313, 274] on div "View Back" at bounding box center [285, 279] width 74 height 14
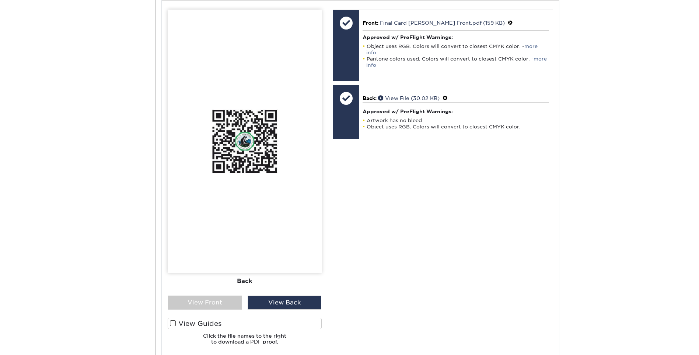
scroll to position [905, 0]
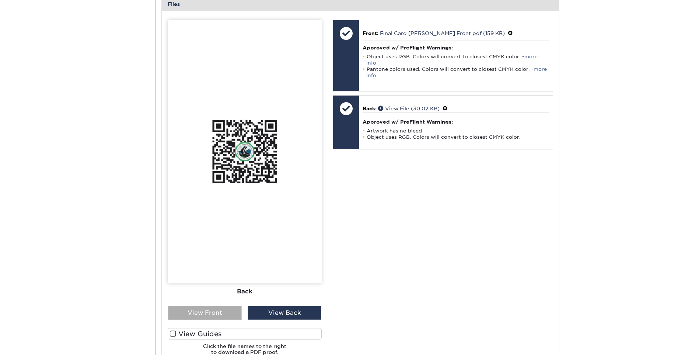
click at [235, 314] on div "View Front" at bounding box center [205, 313] width 74 height 14
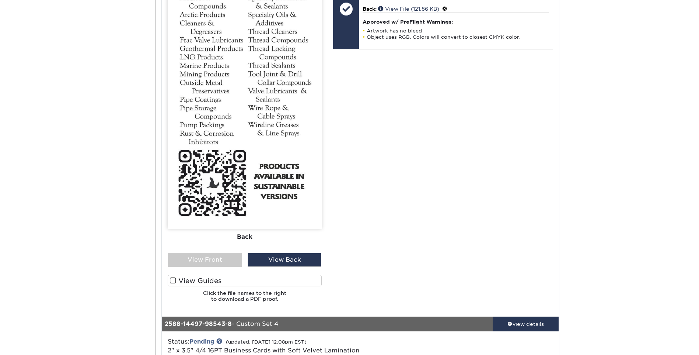
scroll to position [1532, 0]
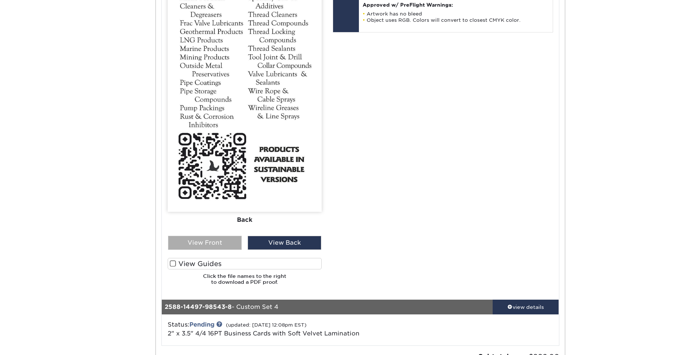
click at [229, 240] on div "View Front" at bounding box center [205, 243] width 74 height 14
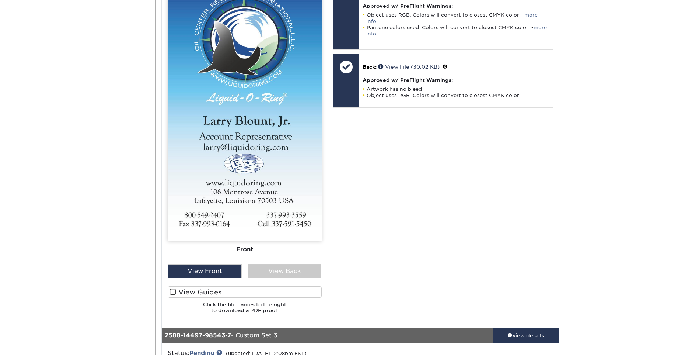
scroll to position [905, 0]
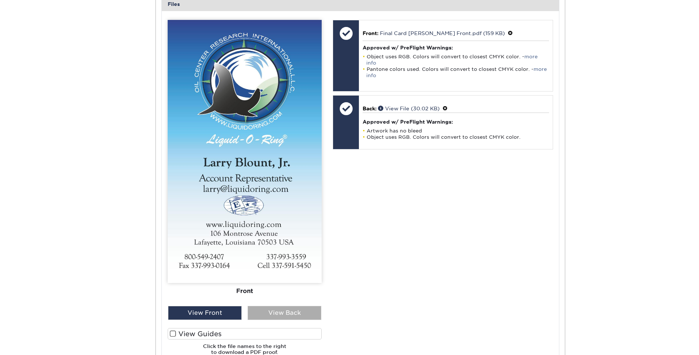
click at [292, 307] on div "View Back" at bounding box center [285, 313] width 74 height 14
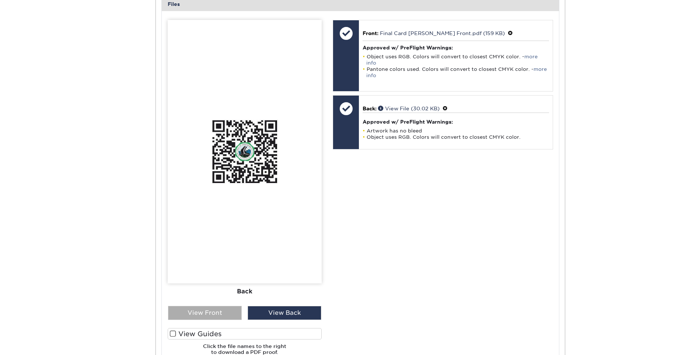
click at [227, 310] on div "View Front" at bounding box center [205, 313] width 74 height 14
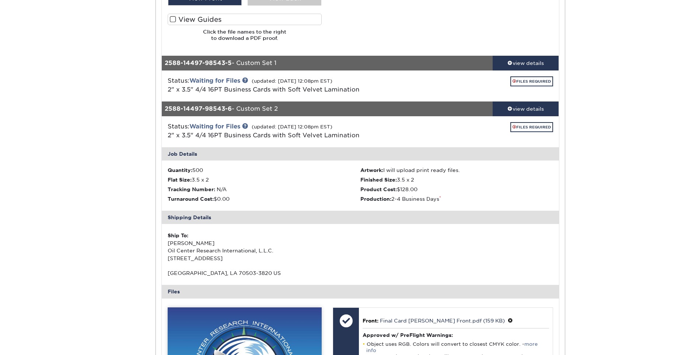
scroll to position [573, 0]
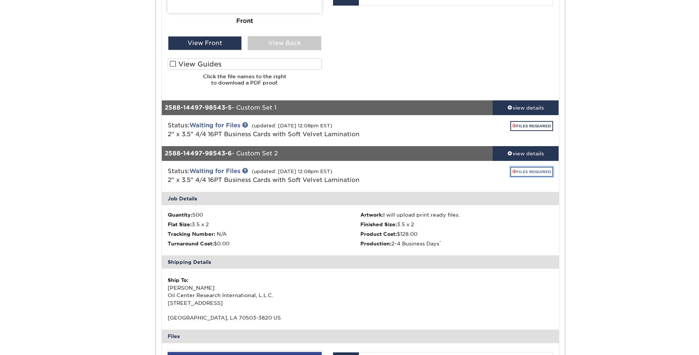
click at [541, 171] on link "FILES REQUIRED" at bounding box center [532, 172] width 43 height 10
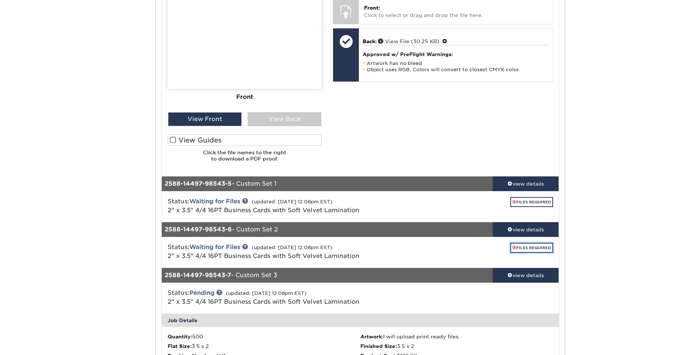
scroll to position [463, 0]
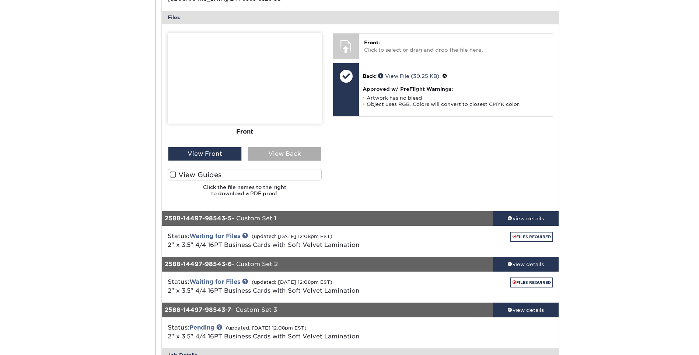
click at [272, 157] on div "View Back" at bounding box center [285, 154] width 74 height 14
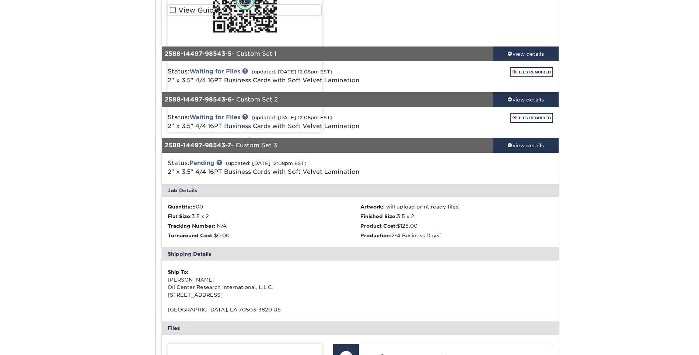
scroll to position [622, 0]
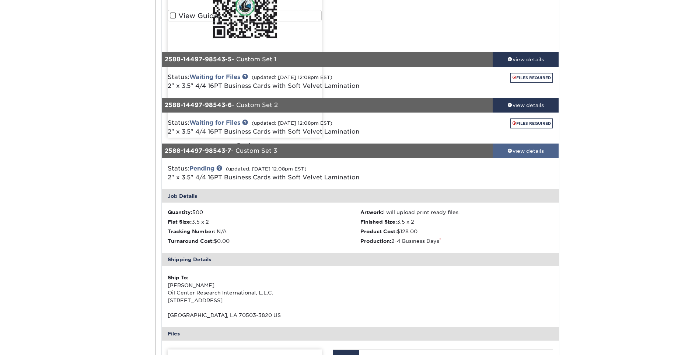
click at [516, 151] on div "view details" at bounding box center [526, 150] width 66 height 7
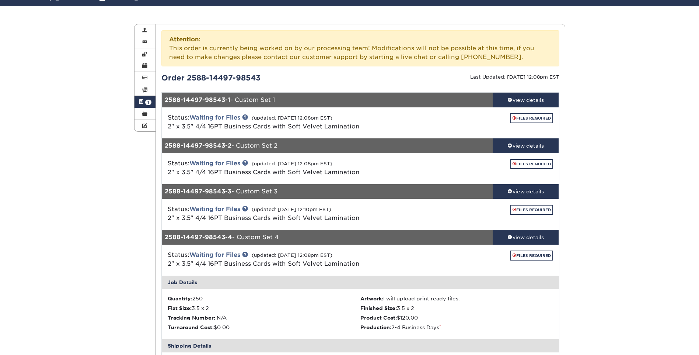
scroll to position [0, 0]
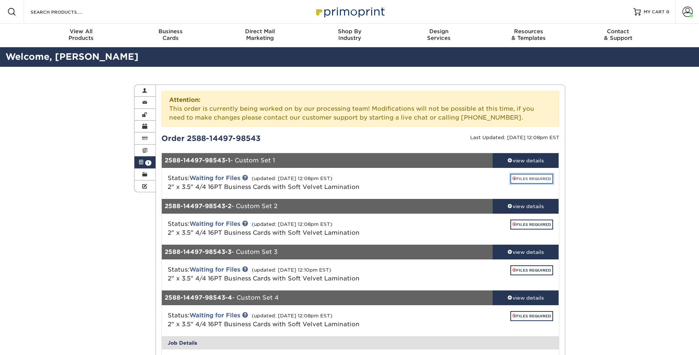
click at [531, 174] on link "FILES REQUIRED" at bounding box center [532, 179] width 43 height 10
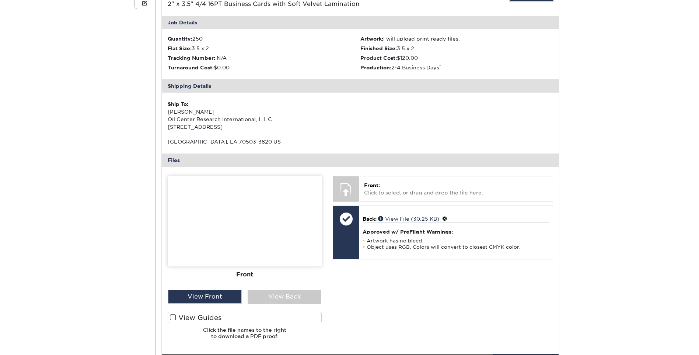
scroll to position [184, 0]
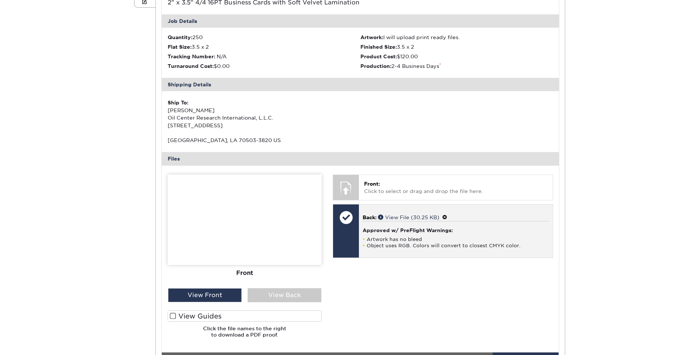
click at [407, 213] on p "Back: View File (30.25 KB)" at bounding box center [456, 217] width 186 height 8
click at [418, 219] on link "View File (30.25 KB)" at bounding box center [408, 217] width 61 height 6
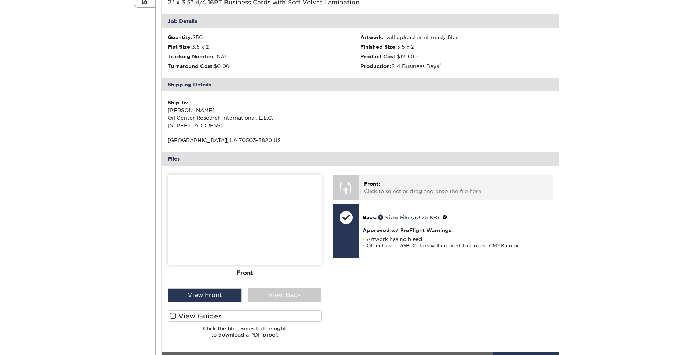
click at [404, 187] on p "Front: Click to select or drag and drop the file here." at bounding box center [455, 187] width 183 height 15
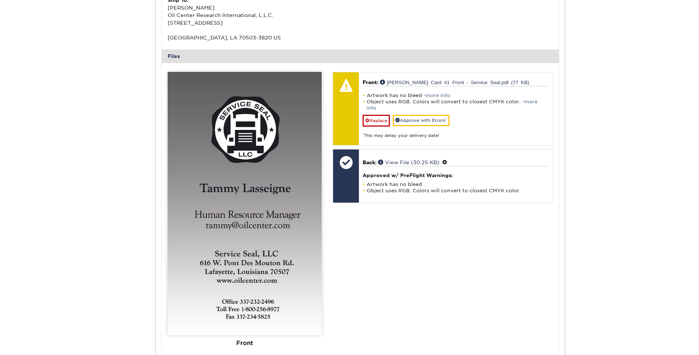
scroll to position [295, 0]
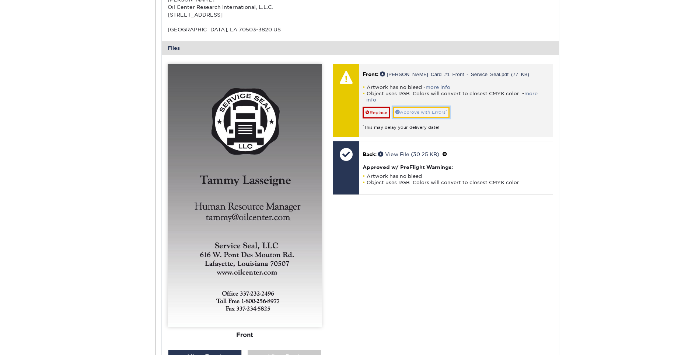
click at [426, 108] on link "Approve with Errors *" at bounding box center [421, 112] width 57 height 11
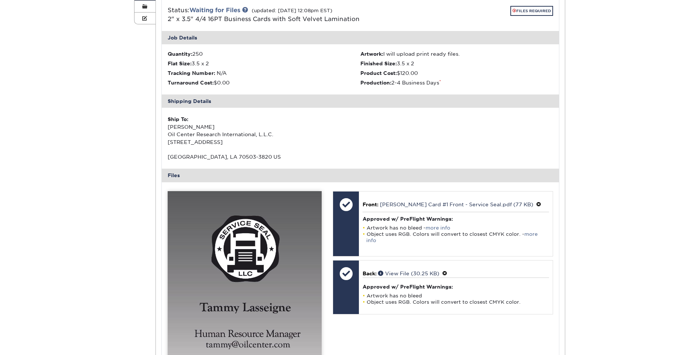
scroll to position [74, 0]
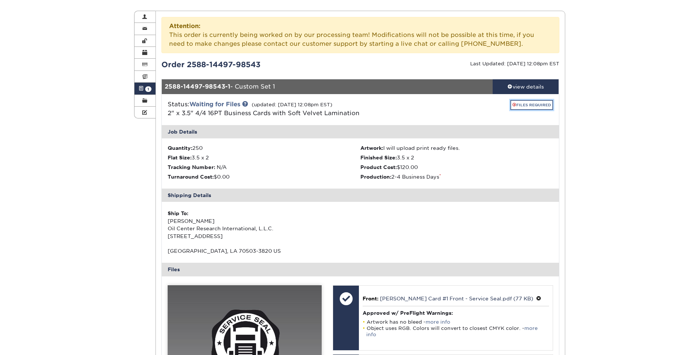
click at [525, 107] on link "FILES REQUIRED" at bounding box center [532, 105] width 43 height 10
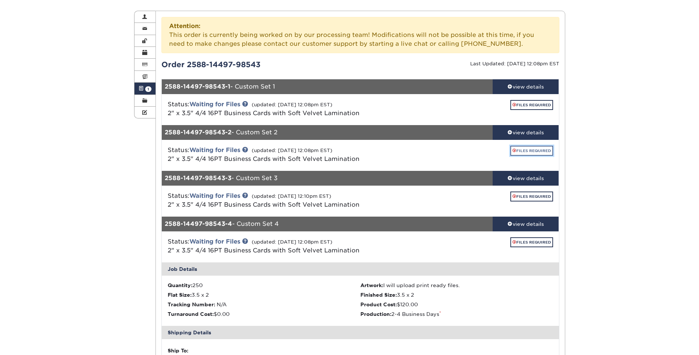
click at [533, 147] on link "FILES REQUIRED" at bounding box center [532, 151] width 43 height 10
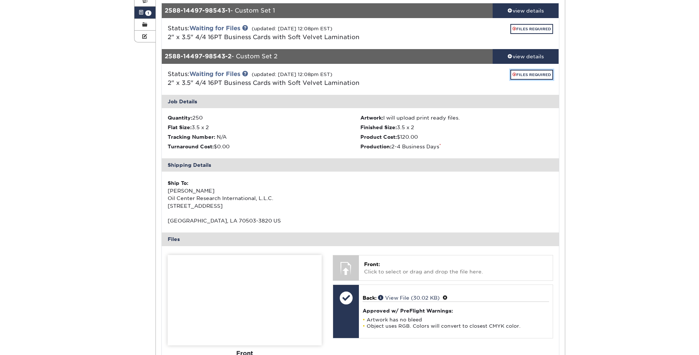
scroll to position [184, 0]
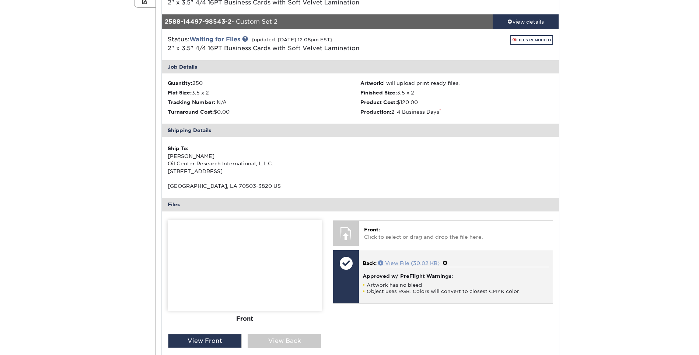
click at [399, 261] on link "View File (30.02 KB)" at bounding box center [409, 263] width 62 height 6
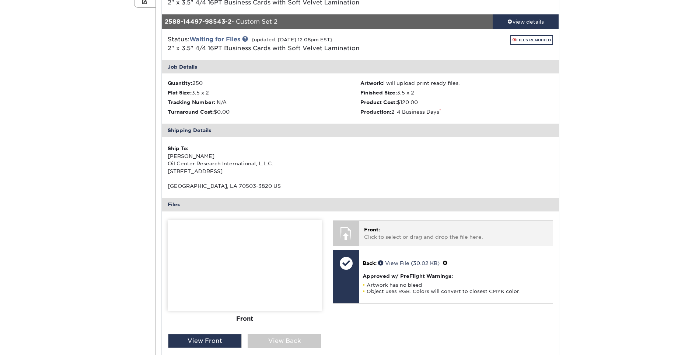
click at [414, 244] on div "Front: Click to select or drag and drop the file here. Choose file" at bounding box center [456, 232] width 194 height 25
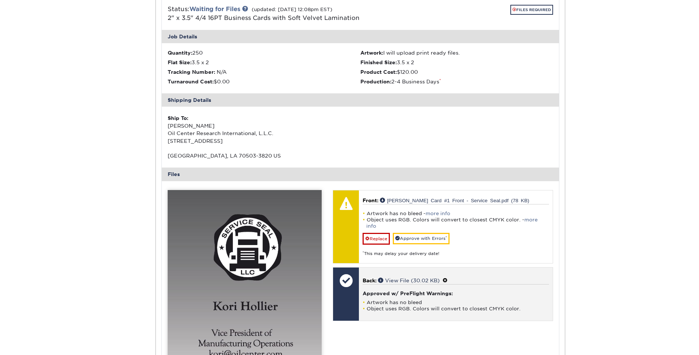
scroll to position [221, 0]
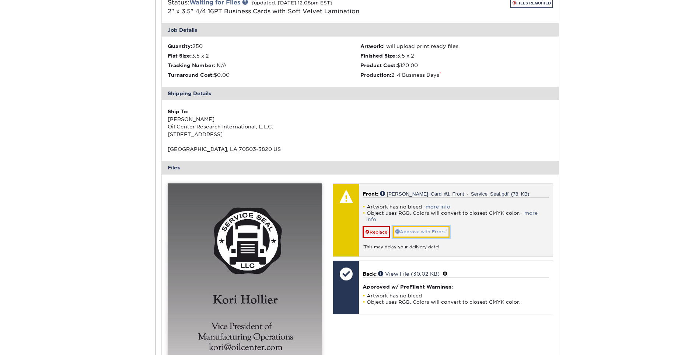
click at [419, 227] on link "Approve with Errors *" at bounding box center [421, 231] width 57 height 11
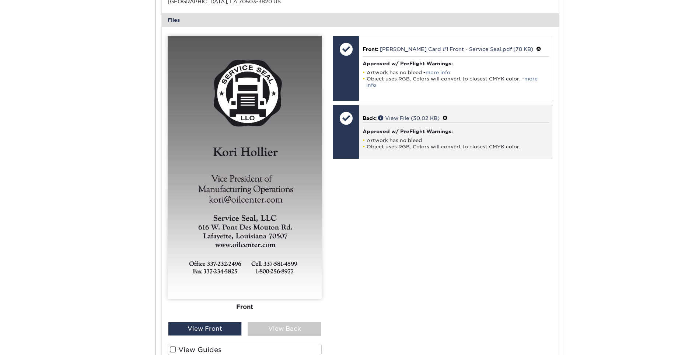
scroll to position [184, 0]
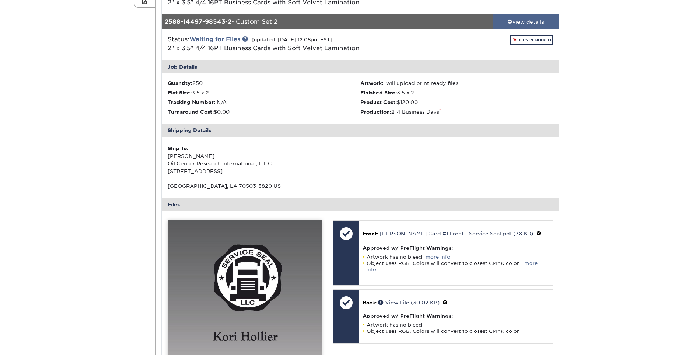
click at [534, 27] on link "view details" at bounding box center [526, 21] width 66 height 15
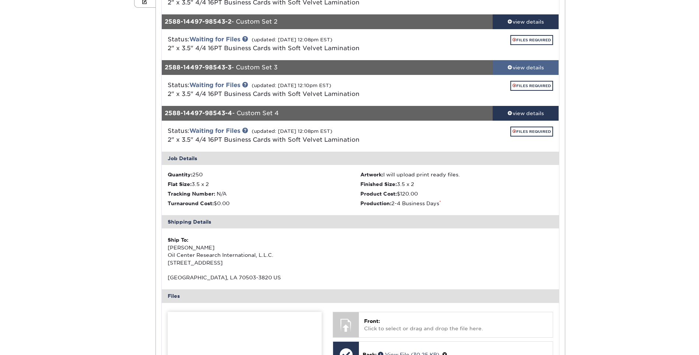
click at [527, 67] on div "view details" at bounding box center [526, 67] width 66 height 7
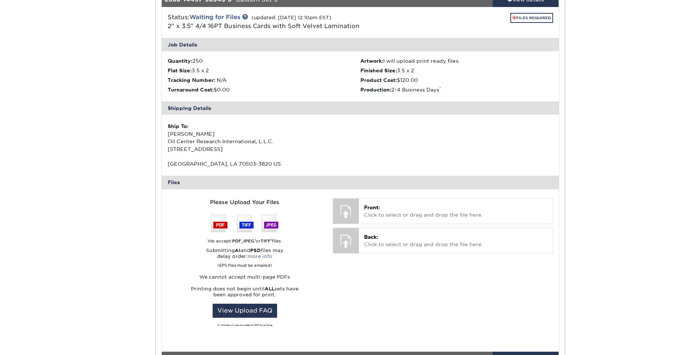
scroll to position [258, 0]
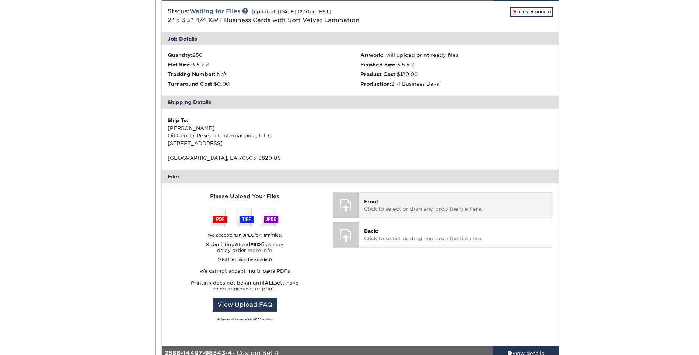
click at [429, 211] on p "Front: Click to select or drag and drop the file here." at bounding box center [455, 205] width 183 height 15
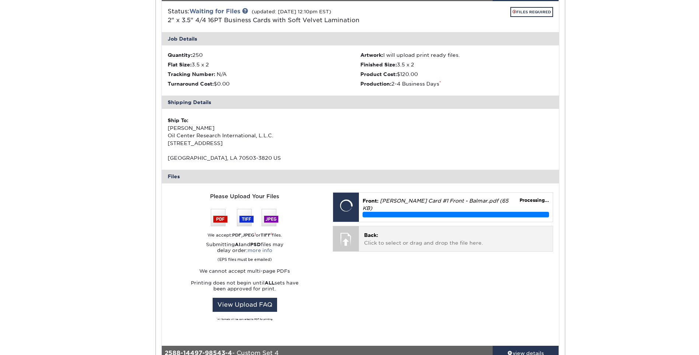
click at [434, 239] on p "Back: Click to select or drag and drop the file here." at bounding box center [455, 238] width 183 height 15
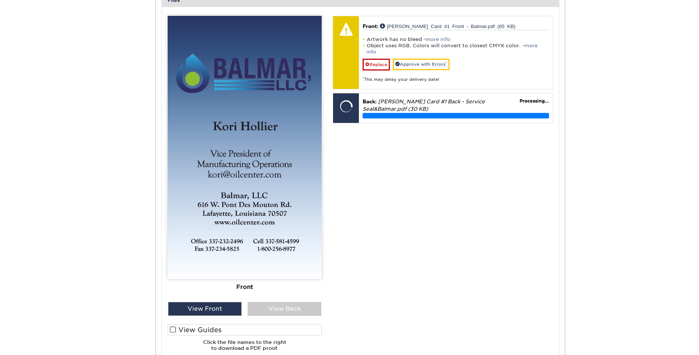
scroll to position [479, 0]
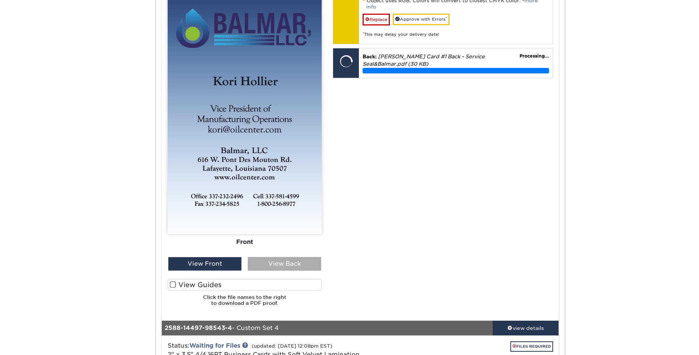
click at [299, 265] on div "View Back" at bounding box center [285, 264] width 74 height 14
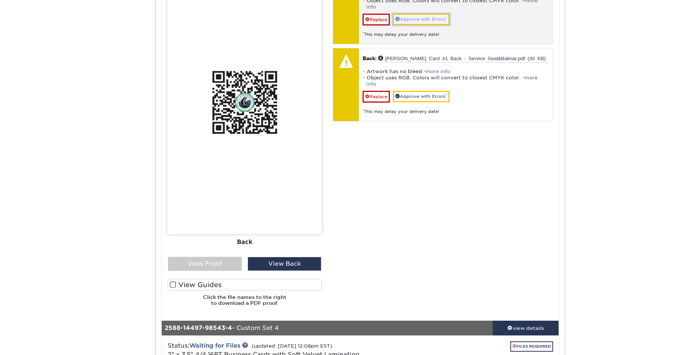
click at [440, 14] on link "Approve with Errors *" at bounding box center [421, 19] width 57 height 11
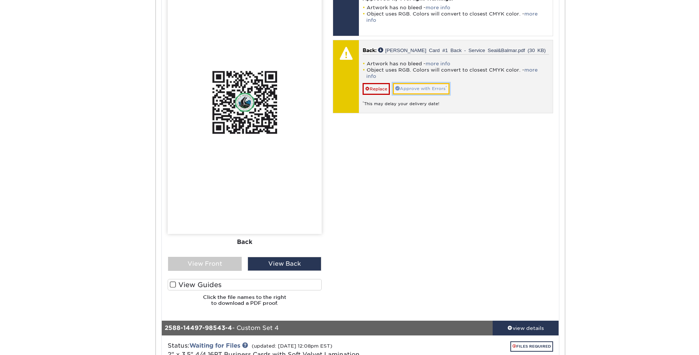
click at [442, 83] on link "Approve with Errors *" at bounding box center [421, 88] width 57 height 11
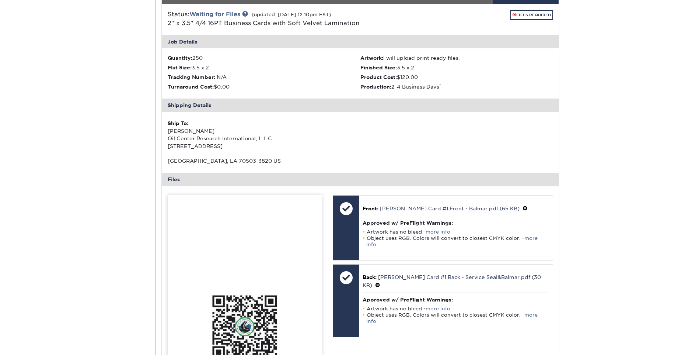
scroll to position [221, 0]
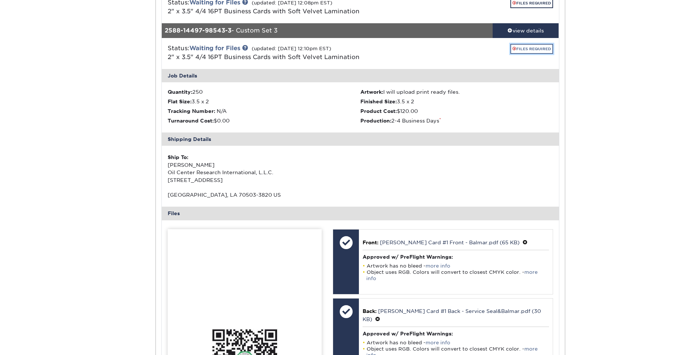
click at [539, 51] on link "FILES REQUIRED" at bounding box center [532, 49] width 43 height 10
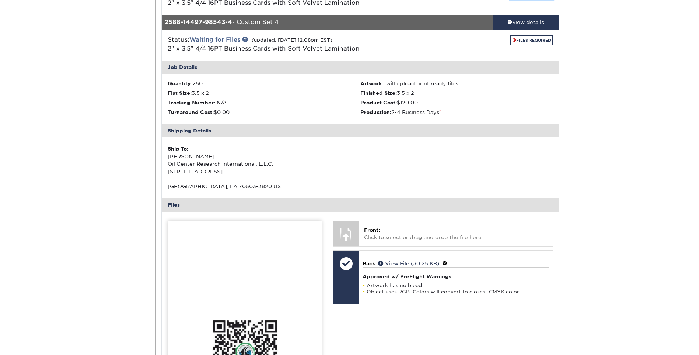
scroll to position [332, 0]
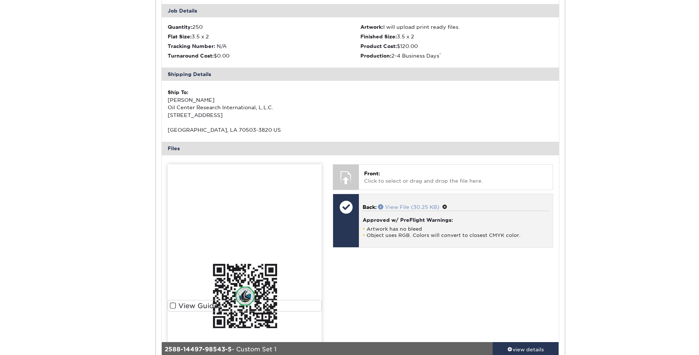
click at [418, 206] on link "View File (30.25 KB)" at bounding box center [408, 207] width 61 height 6
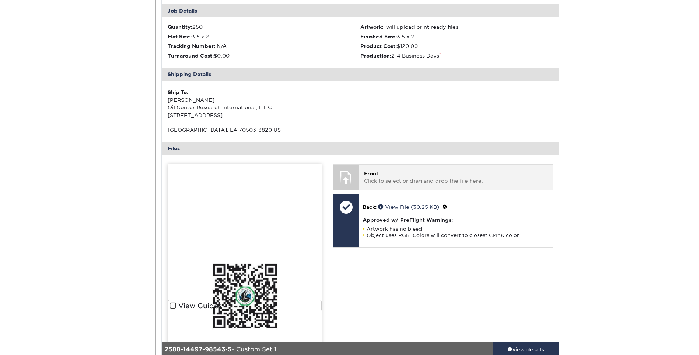
click at [396, 177] on p "Front: Click to select or drag and drop the file here." at bounding box center [455, 177] width 183 height 15
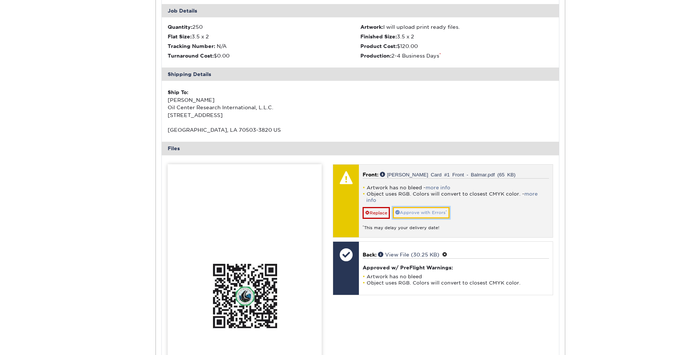
click at [410, 208] on link "Approve with Errors *" at bounding box center [421, 212] width 57 height 11
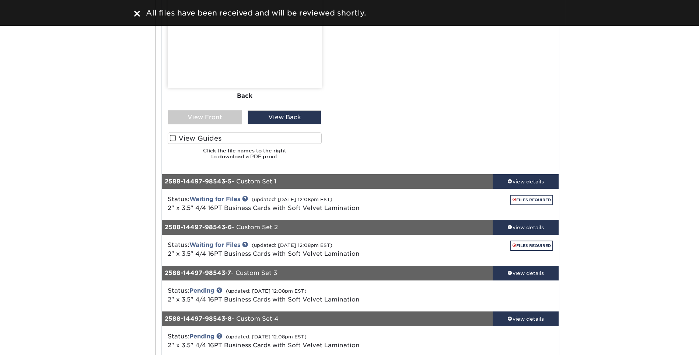
scroll to position [737, 0]
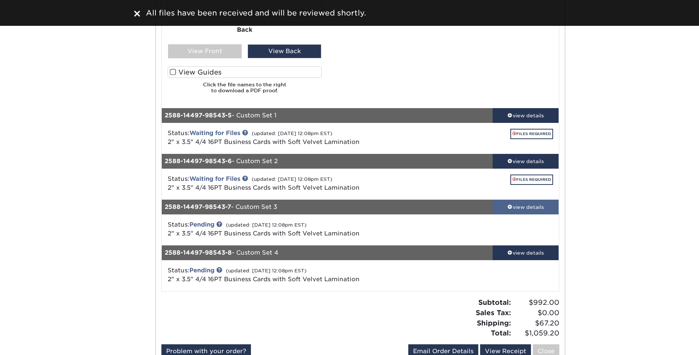
click at [522, 211] on div "view details" at bounding box center [526, 206] width 66 height 7
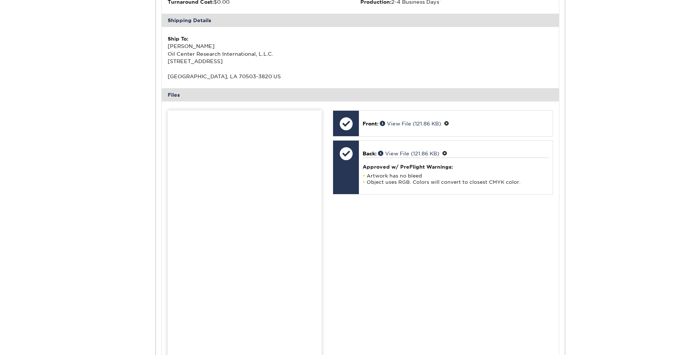
scroll to position [1106, 0]
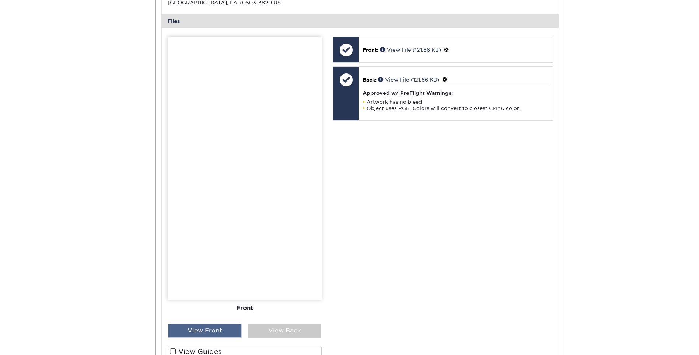
click at [222, 331] on div "View Front" at bounding box center [205, 330] width 74 height 14
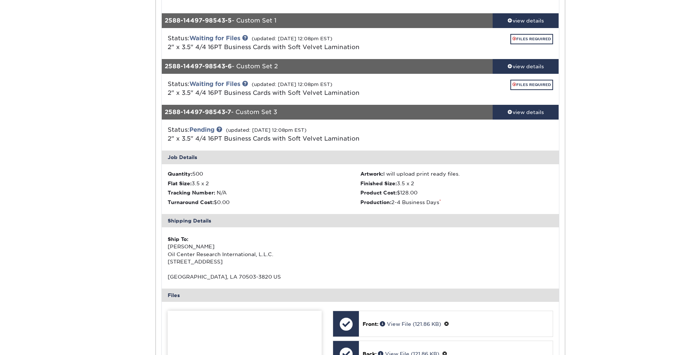
scroll to position [737, 0]
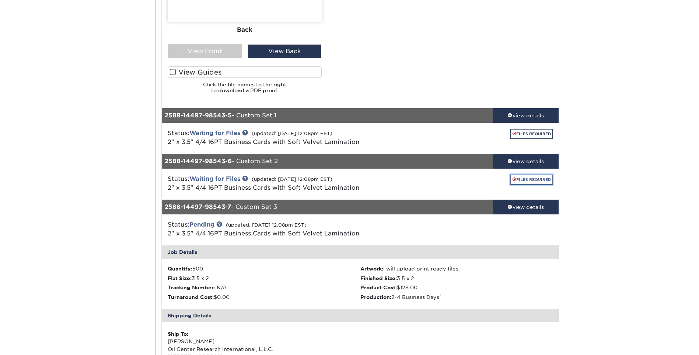
click at [526, 179] on link "FILES REQUIRED" at bounding box center [532, 179] width 43 height 10
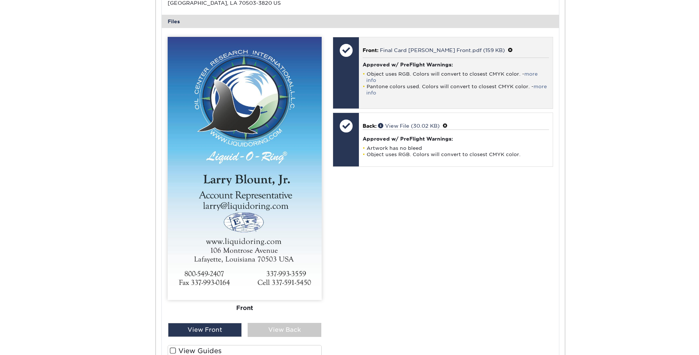
scroll to position [1106, 0]
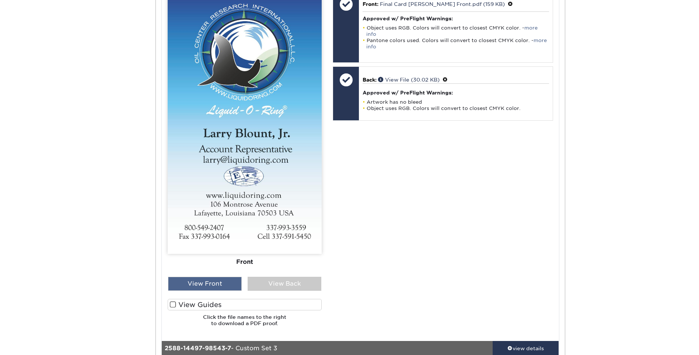
click at [222, 288] on div "View Front" at bounding box center [205, 284] width 74 height 14
click at [260, 279] on div "View Back" at bounding box center [285, 284] width 74 height 14
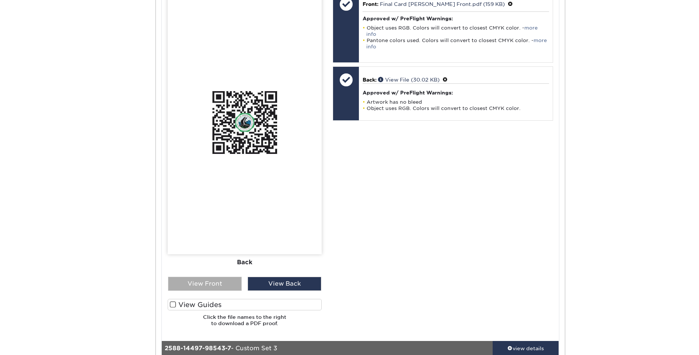
click at [236, 284] on div "View Front" at bounding box center [205, 284] width 74 height 14
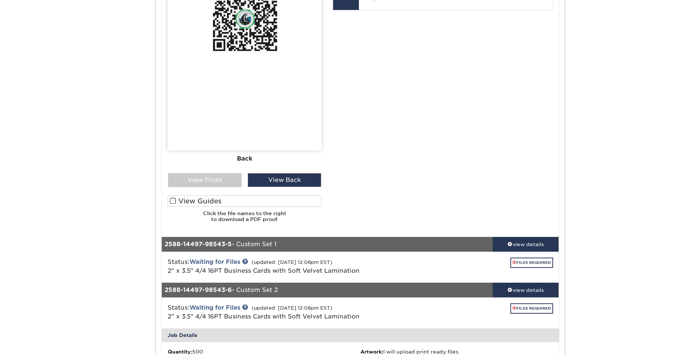
scroll to position [701, 0]
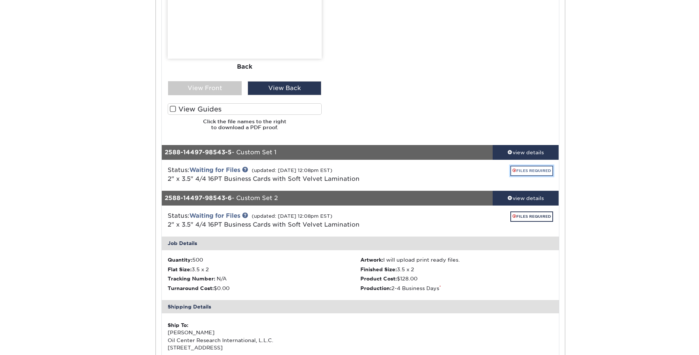
click at [533, 168] on link "FILES REQUIRED" at bounding box center [532, 171] width 43 height 10
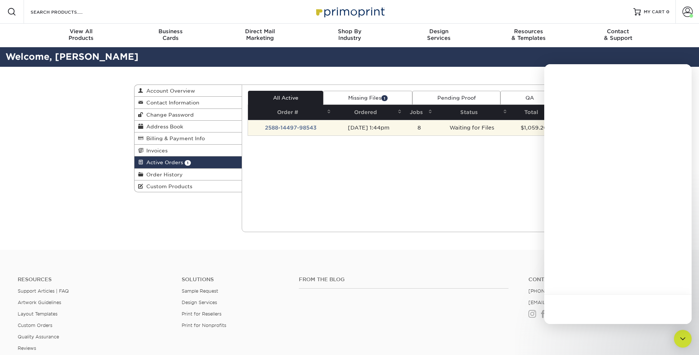
click at [304, 126] on td "2588-14497-98543" at bounding box center [290, 127] width 85 height 15
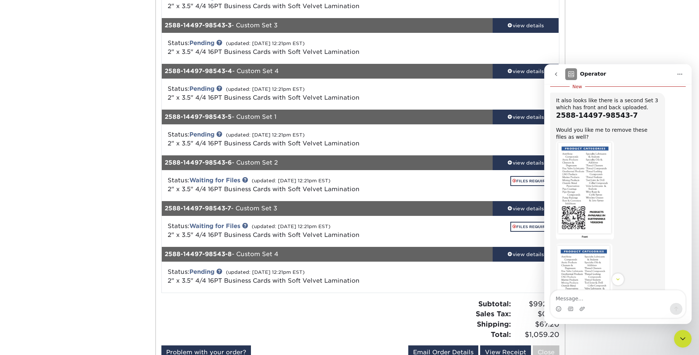
scroll to position [295, 0]
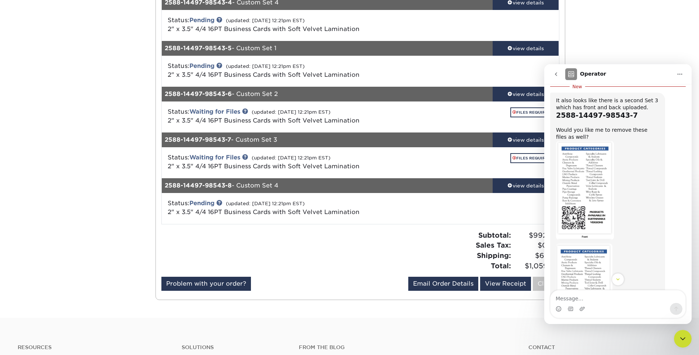
click at [559, 75] on icon "go back" at bounding box center [556, 74] width 6 height 6
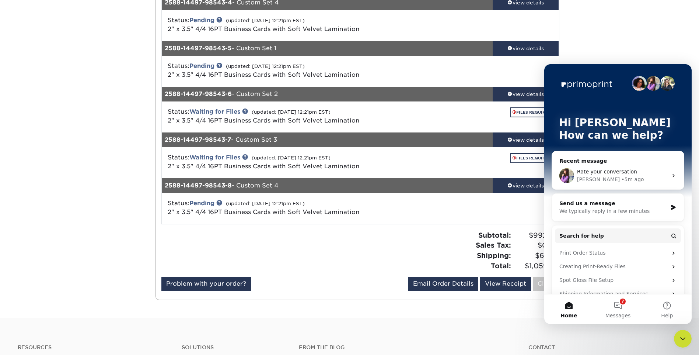
click at [618, 56] on div "Active Orders Account Overview Contact Information Change Password Address Book…" at bounding box center [349, 45] width 699 height 546
click at [520, 160] on link "FILES REQUIRED" at bounding box center [532, 158] width 43 height 10
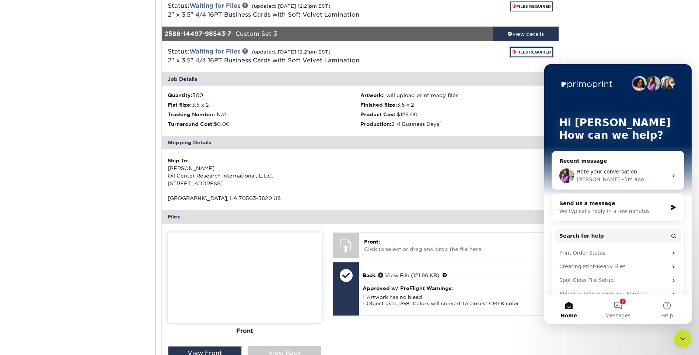
scroll to position [479, 0]
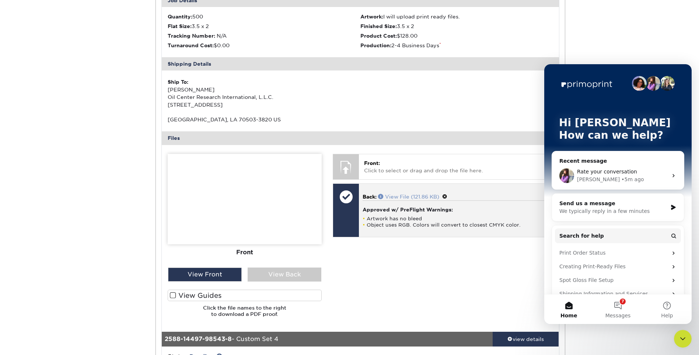
click at [399, 196] on link "View File (121.86 KB)" at bounding box center [408, 197] width 61 height 6
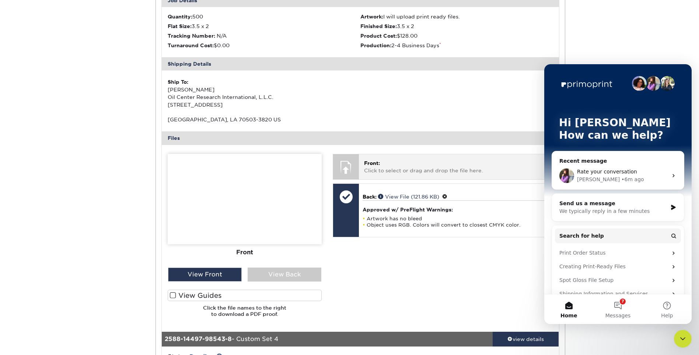
click at [396, 170] on p "Front: Click to select or drag and drop the file here." at bounding box center [455, 166] width 183 height 15
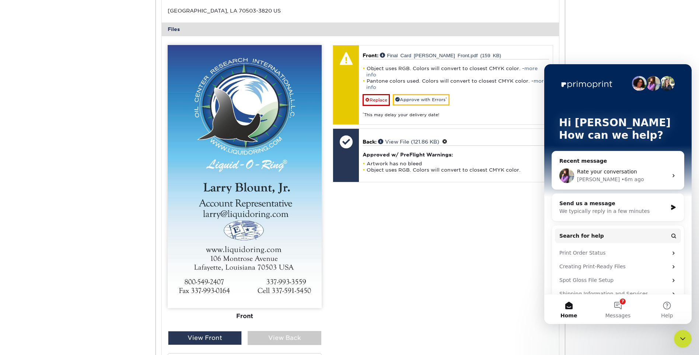
scroll to position [590, 0]
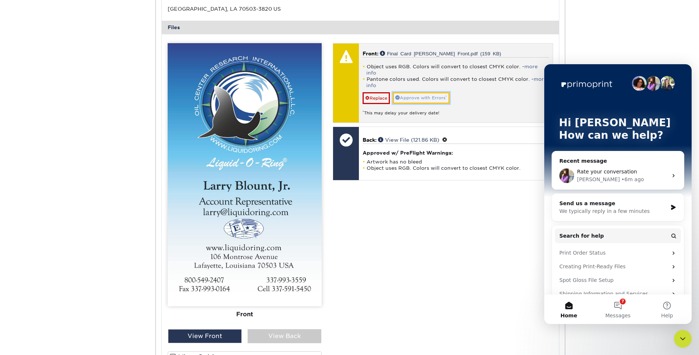
click at [421, 92] on link "Approve with Errors *" at bounding box center [421, 97] width 57 height 11
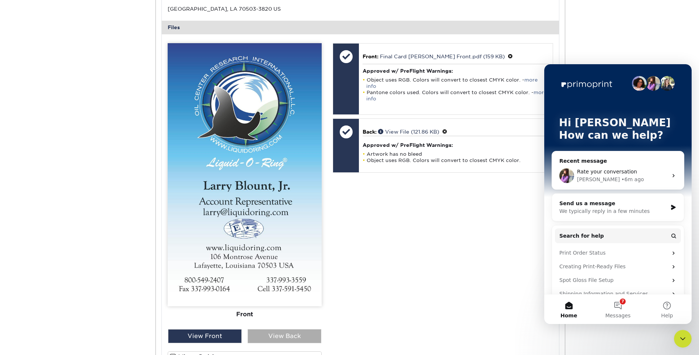
click at [311, 337] on div "View Back" at bounding box center [285, 336] width 74 height 14
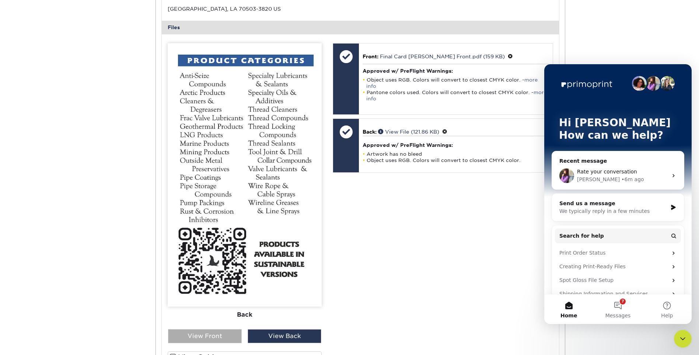
click at [234, 338] on div "View Front" at bounding box center [205, 336] width 74 height 14
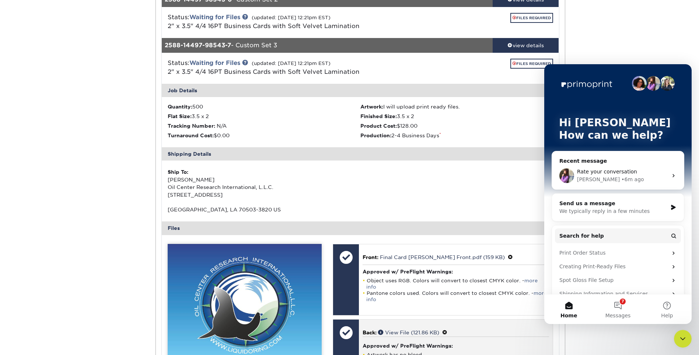
scroll to position [332, 0]
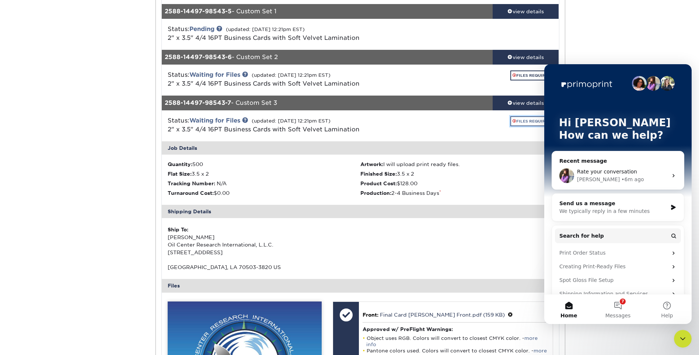
click at [513, 120] on span at bounding box center [515, 121] width 4 height 4
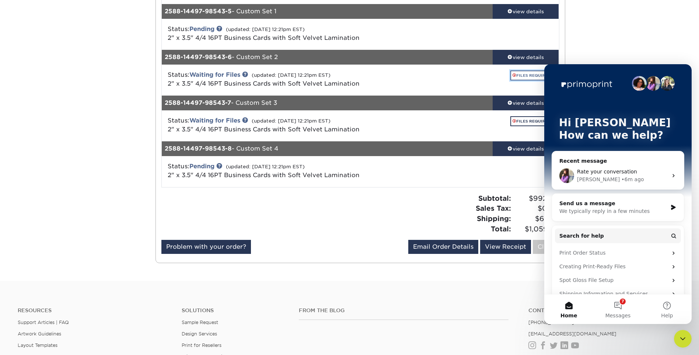
click at [515, 74] on link "FILES REQUIRED" at bounding box center [532, 75] width 43 height 10
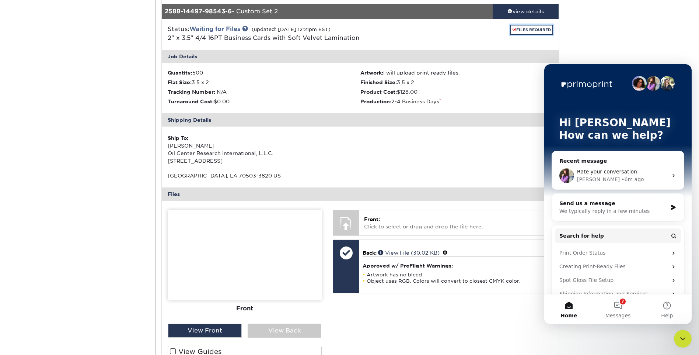
scroll to position [406, 0]
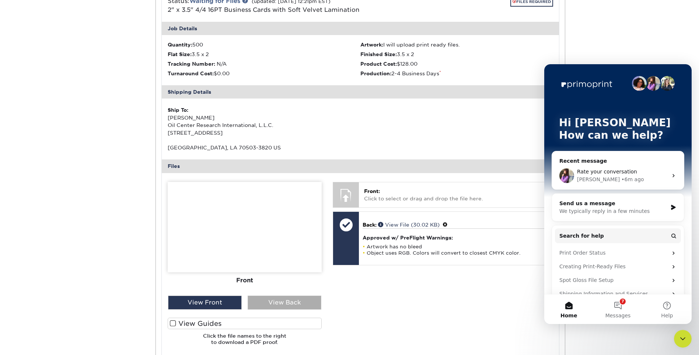
click at [305, 301] on div "View Back" at bounding box center [285, 302] width 74 height 14
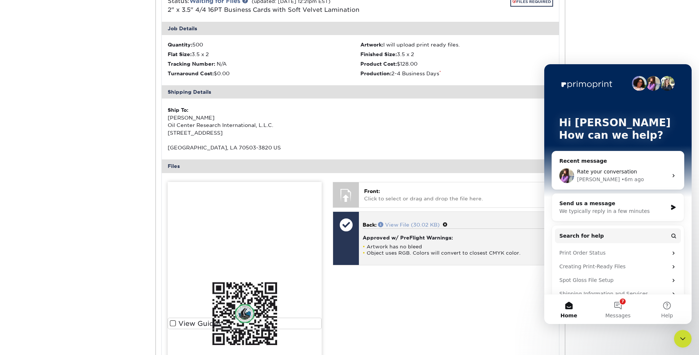
click at [410, 226] on link "View File (30.02 KB)" at bounding box center [409, 225] width 62 height 6
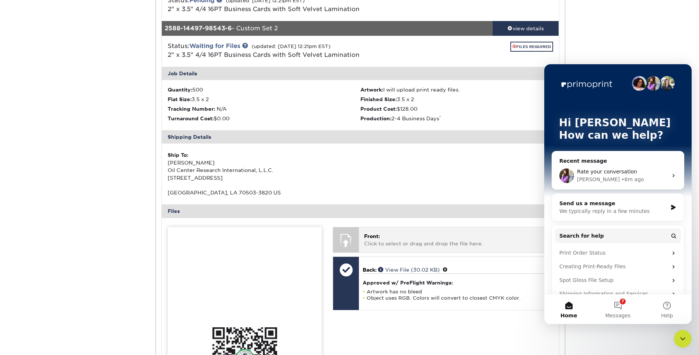
scroll to position [332, 0]
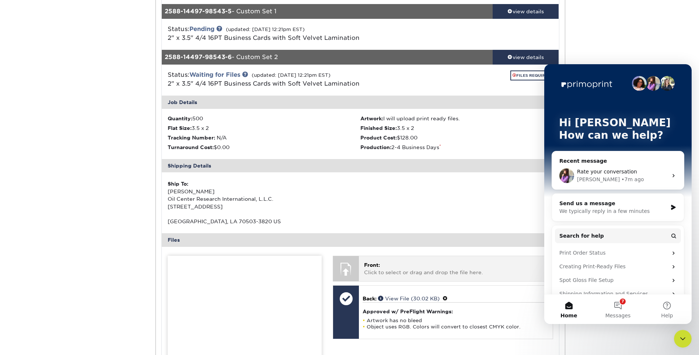
click at [378, 274] on p "Front: Click to select or drag and drop the file here." at bounding box center [455, 268] width 183 height 15
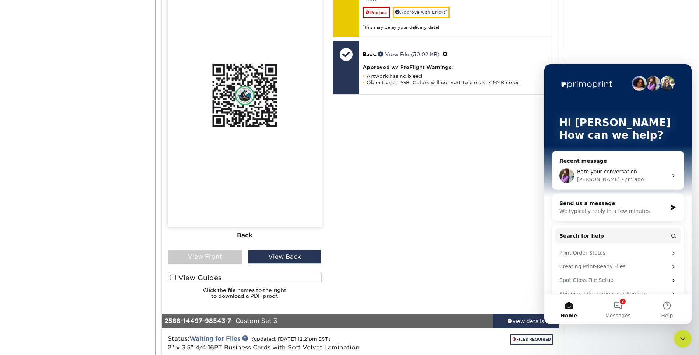
scroll to position [627, 0]
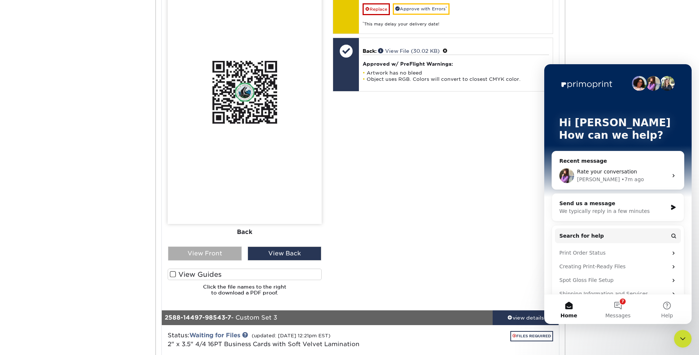
click at [237, 253] on div "View Front" at bounding box center [205, 253] width 74 height 14
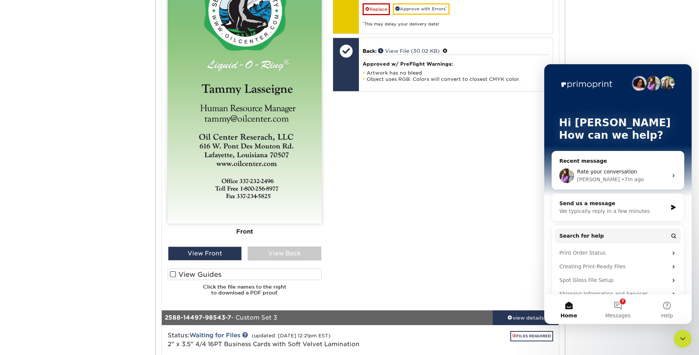
scroll to position [553, 0]
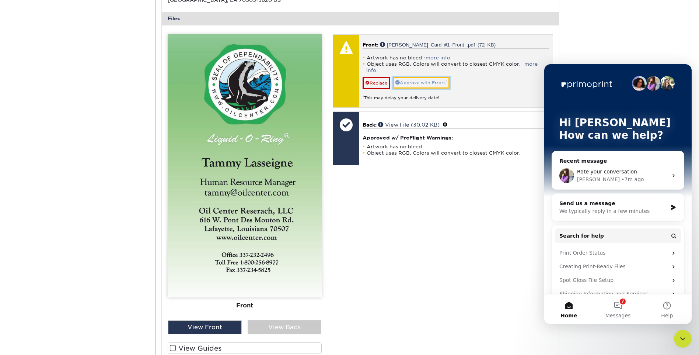
click at [427, 77] on link "Approve with Errors *" at bounding box center [421, 82] width 57 height 11
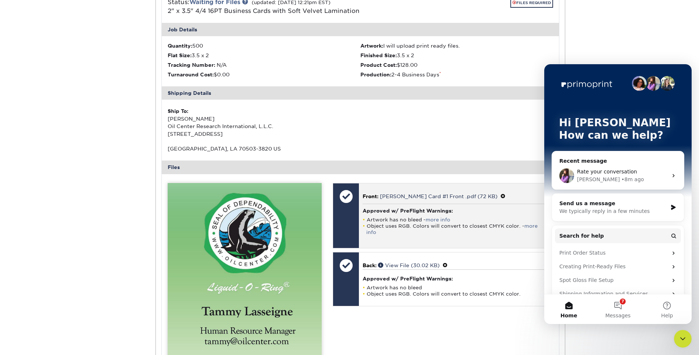
scroll to position [406, 0]
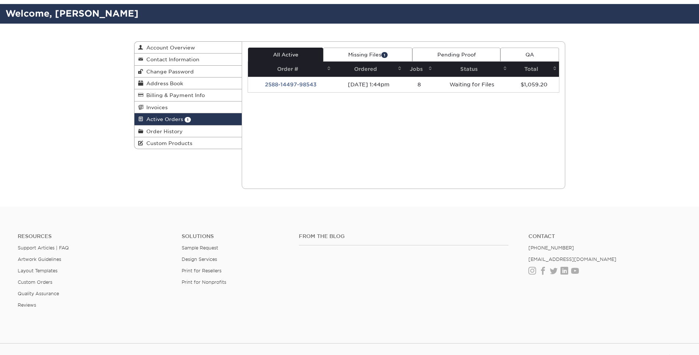
scroll to position [74, 0]
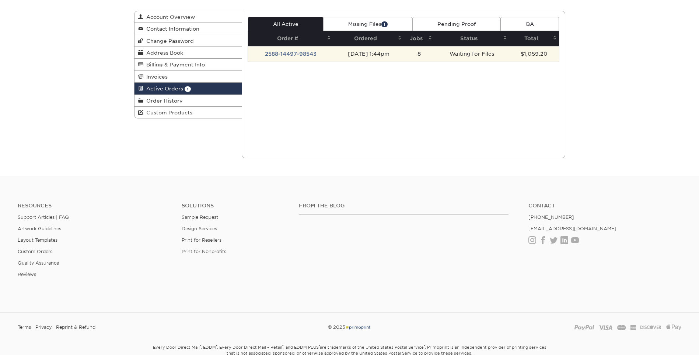
click at [300, 55] on td "2588-14497-98543" at bounding box center [290, 53] width 85 height 15
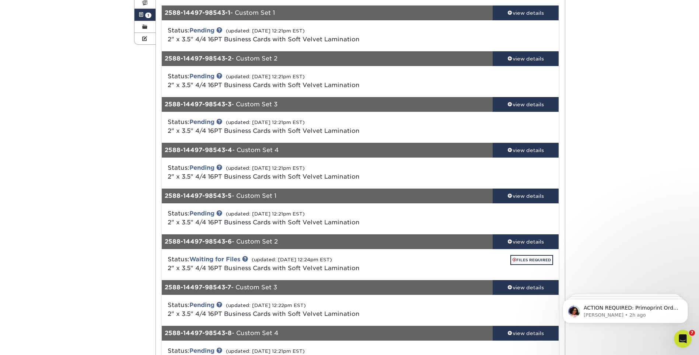
scroll to position [0, 0]
click at [518, 257] on link "FILES REQUIRED" at bounding box center [532, 260] width 43 height 10
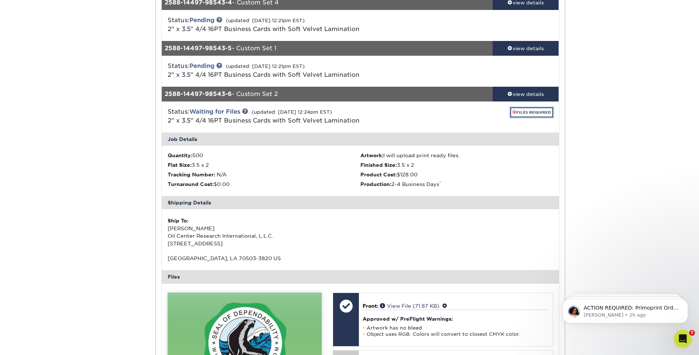
scroll to position [442, 0]
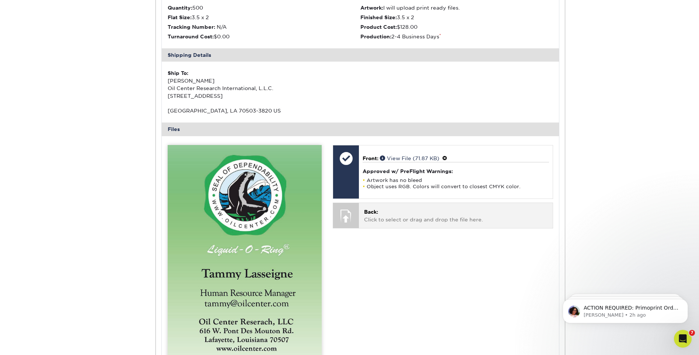
click at [376, 219] on p "Back: Click to select or drag and drop the file here." at bounding box center [455, 215] width 183 height 15
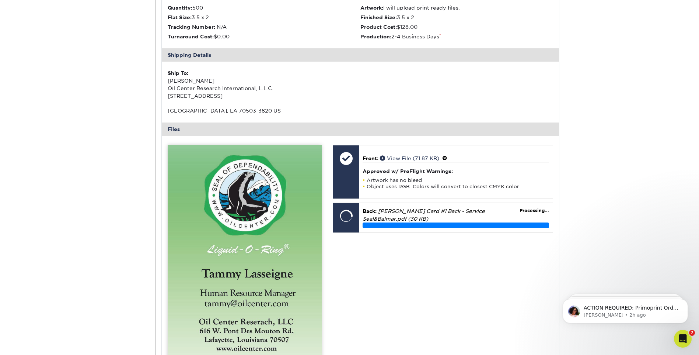
scroll to position [553, 0]
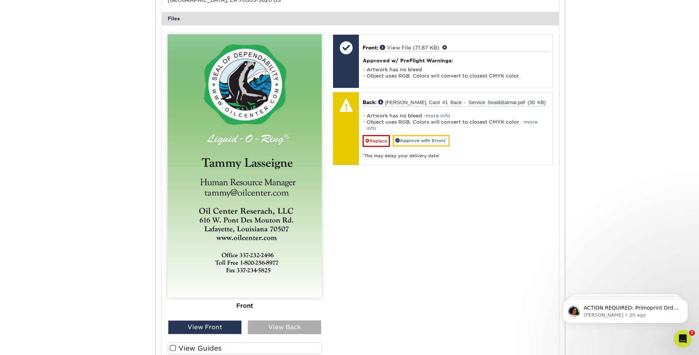
click at [306, 333] on div "View Back" at bounding box center [285, 327] width 74 height 14
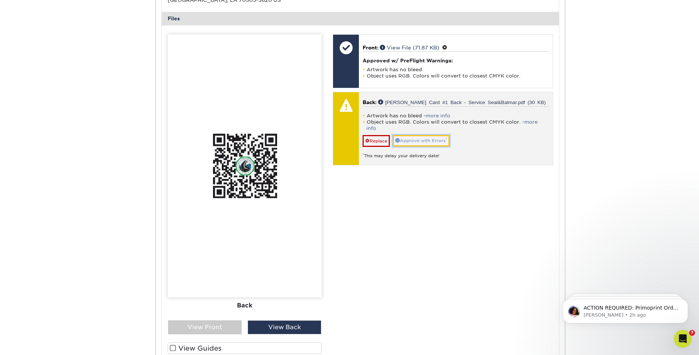
click at [410, 135] on link "Approve with Errors *" at bounding box center [421, 140] width 57 height 11
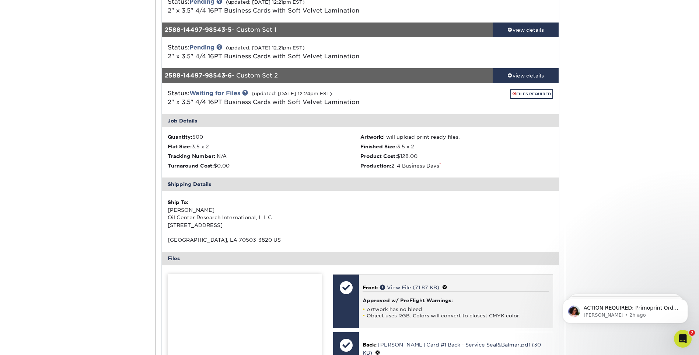
scroll to position [258, 0]
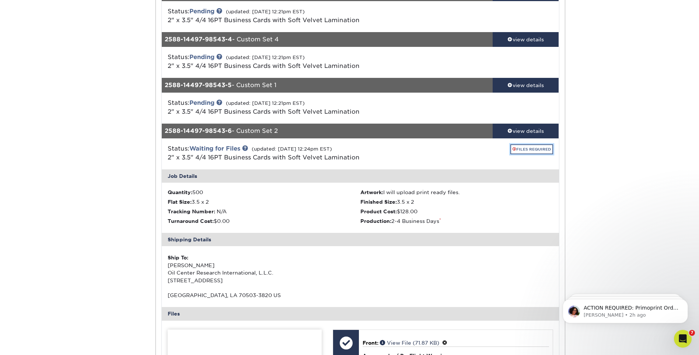
click at [536, 149] on link "FILES REQUIRED" at bounding box center [532, 149] width 43 height 10
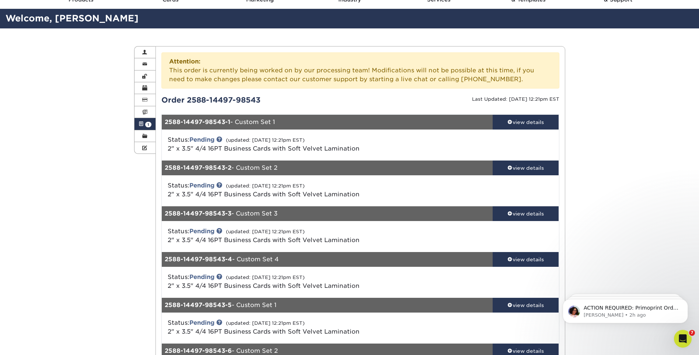
scroll to position [0, 0]
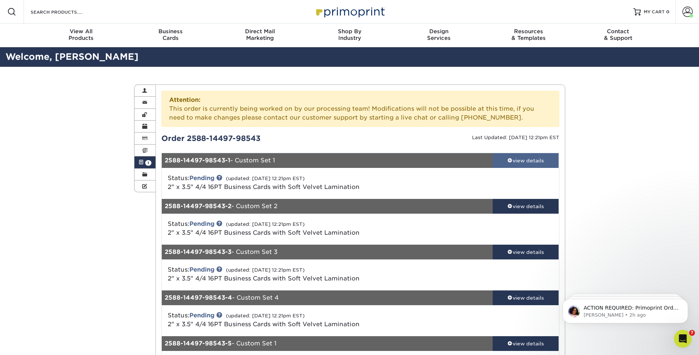
click at [530, 161] on div "view details" at bounding box center [526, 160] width 66 height 7
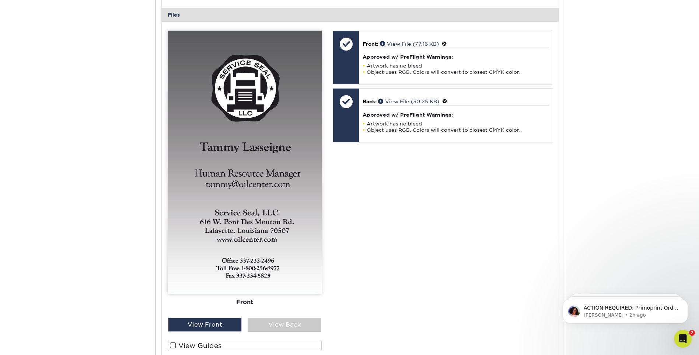
scroll to position [369, 0]
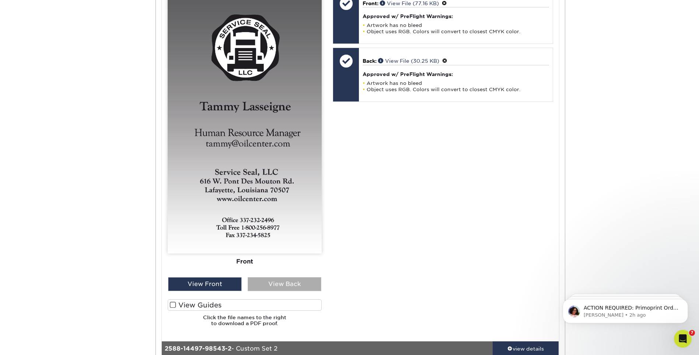
click at [296, 284] on div "View Back" at bounding box center [285, 284] width 74 height 14
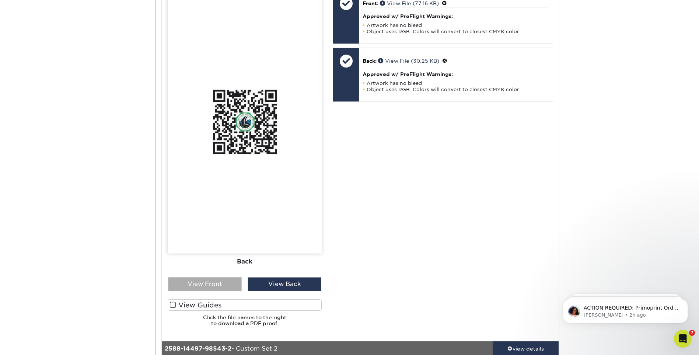
click at [210, 285] on div "View Front" at bounding box center [205, 284] width 74 height 14
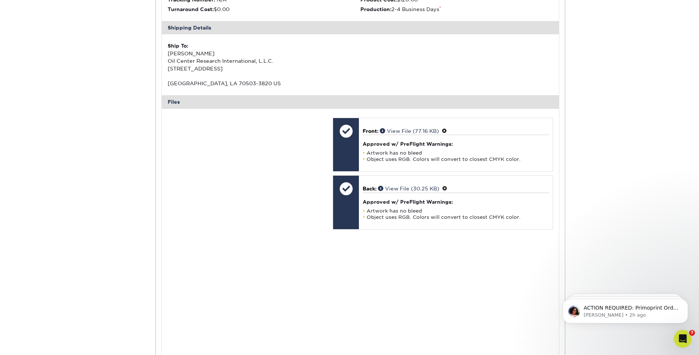
scroll to position [332, 0]
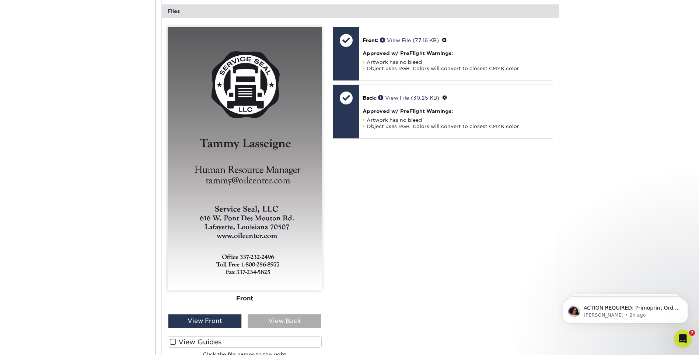
click at [290, 319] on div "View Back" at bounding box center [285, 321] width 74 height 14
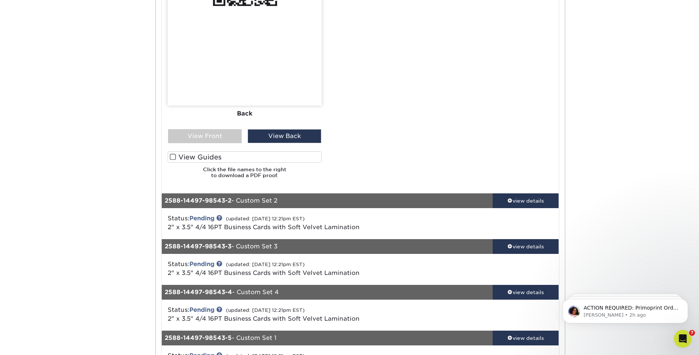
scroll to position [553, 0]
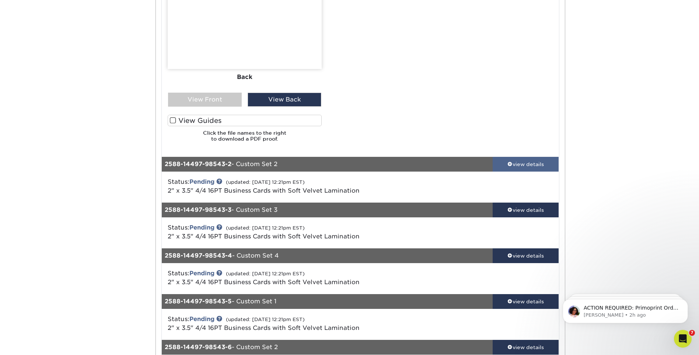
click at [503, 165] on div "view details" at bounding box center [526, 163] width 66 height 7
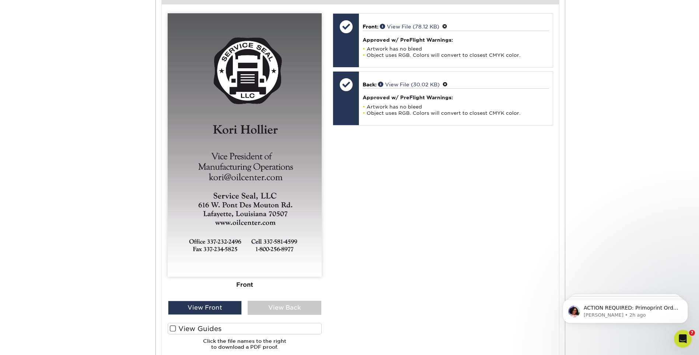
scroll to position [922, 0]
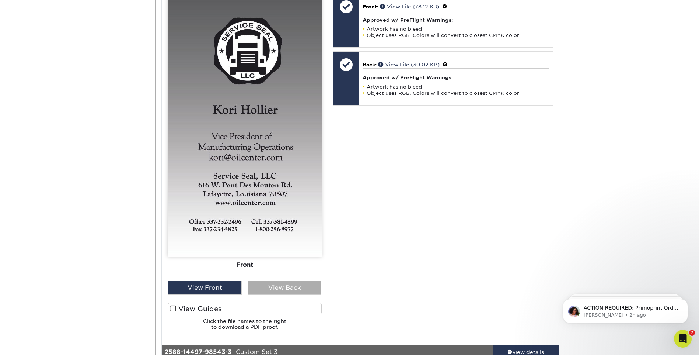
click at [296, 289] on div "View Back" at bounding box center [285, 288] width 74 height 14
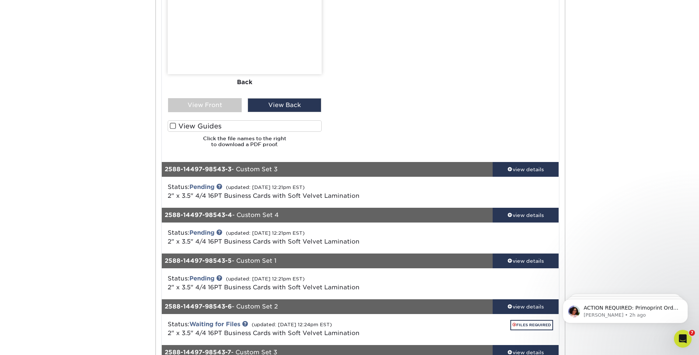
scroll to position [1180, 0]
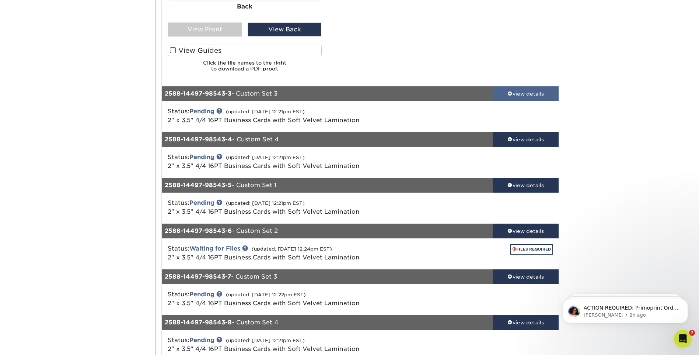
click at [506, 91] on div "view details" at bounding box center [526, 93] width 66 height 7
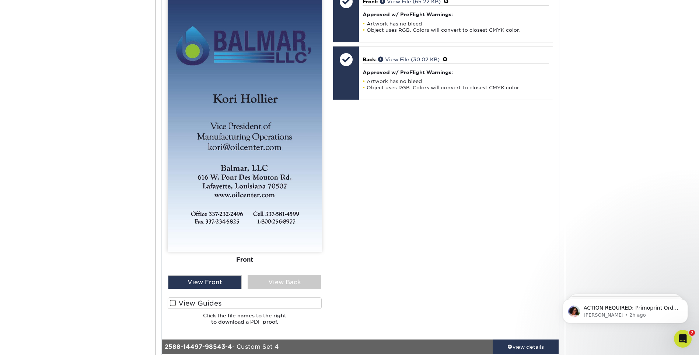
scroll to position [1512, 0]
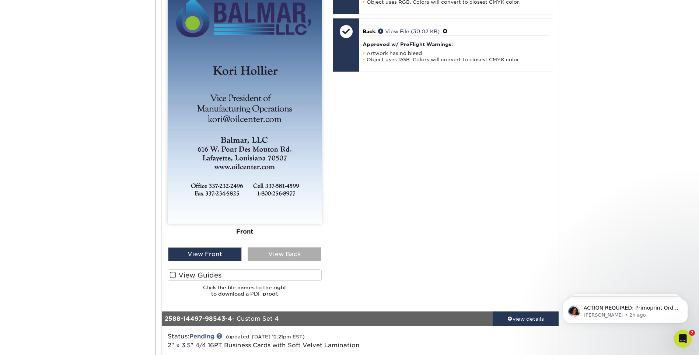
click at [305, 248] on div "View Back" at bounding box center [285, 254] width 74 height 14
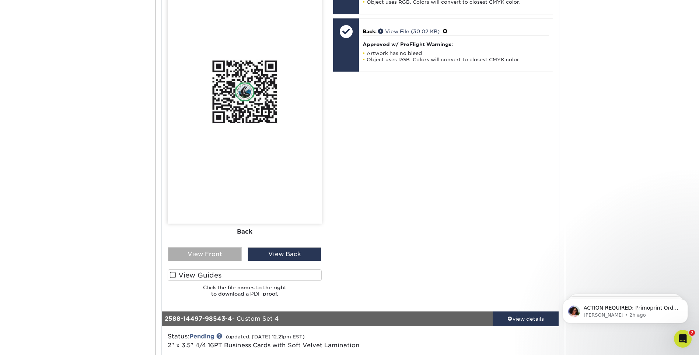
click at [227, 250] on div "View Front" at bounding box center [205, 254] width 74 height 14
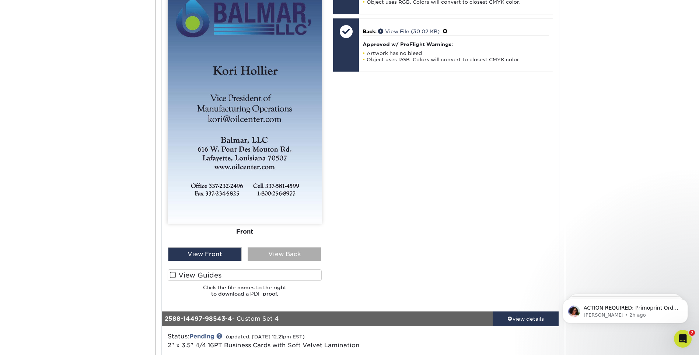
click at [275, 252] on div "View Back" at bounding box center [285, 254] width 74 height 14
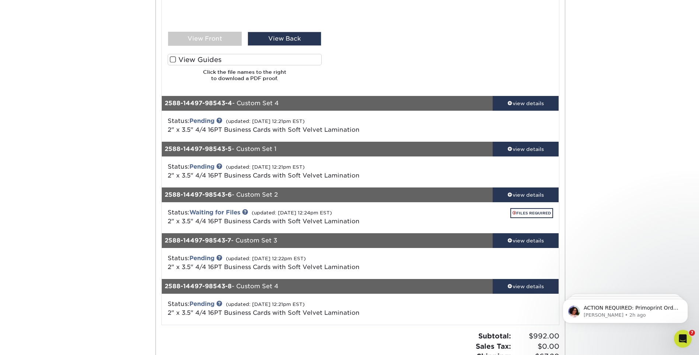
scroll to position [1733, 0]
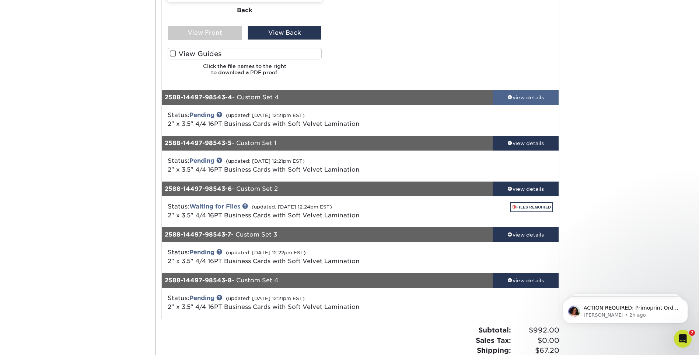
click at [516, 98] on div "view details" at bounding box center [526, 97] width 66 height 7
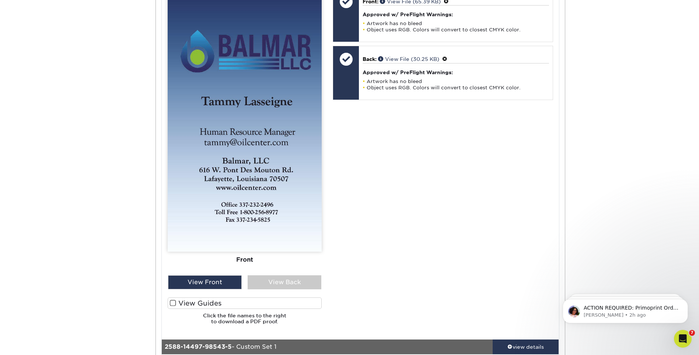
scroll to position [2102, 0]
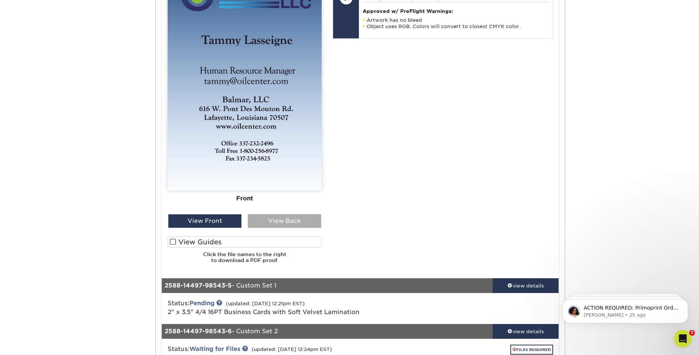
click at [297, 217] on div "View Back" at bounding box center [285, 221] width 74 height 14
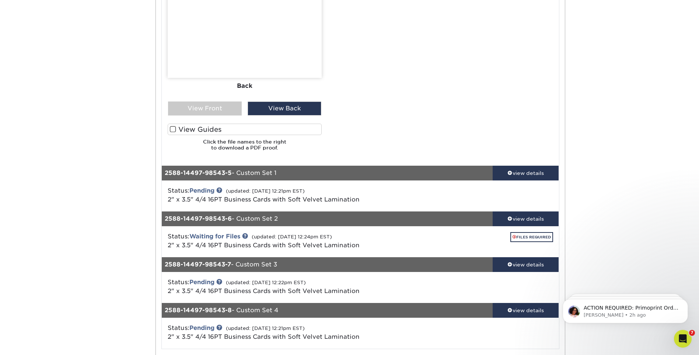
scroll to position [2249, 0]
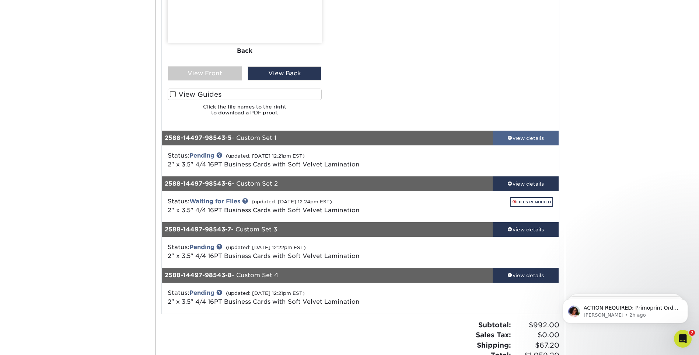
click at [522, 140] on div "view details" at bounding box center [526, 137] width 66 height 7
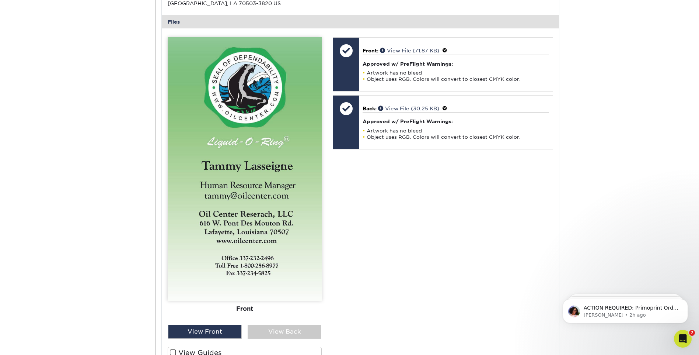
scroll to position [2618, 0]
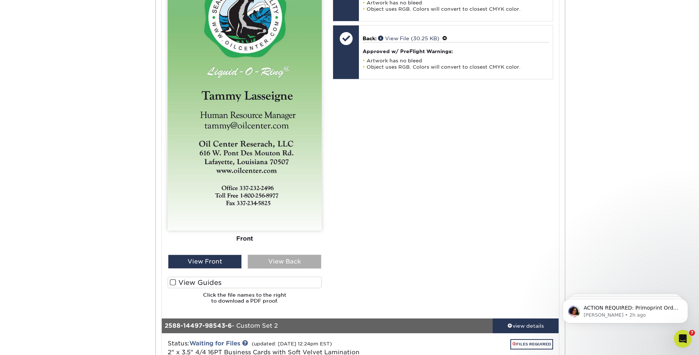
click at [309, 264] on div "View Back" at bounding box center [285, 261] width 74 height 14
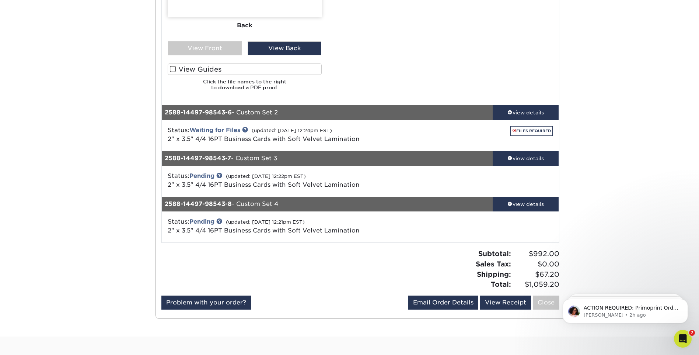
scroll to position [2839, 0]
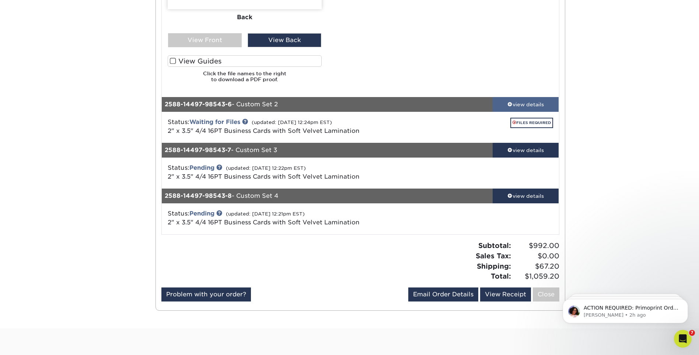
click at [522, 109] on link "view details" at bounding box center [526, 104] width 66 height 15
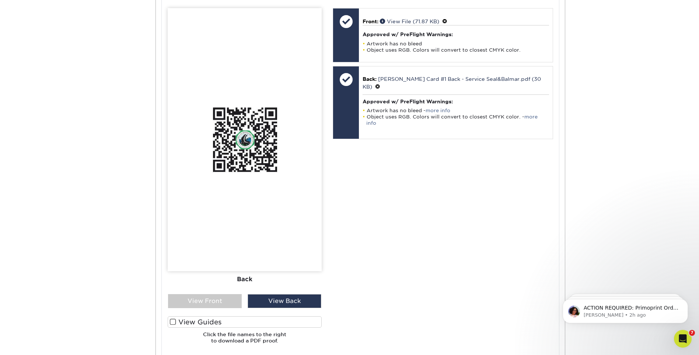
scroll to position [3134, 0]
click at [220, 301] on div "View Front" at bounding box center [205, 300] width 74 height 14
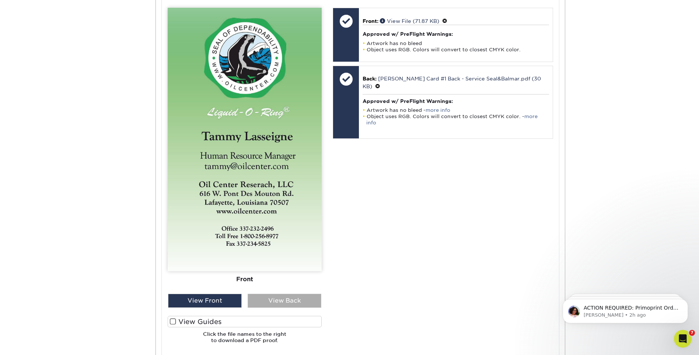
click at [285, 304] on div "View Back" at bounding box center [285, 300] width 74 height 14
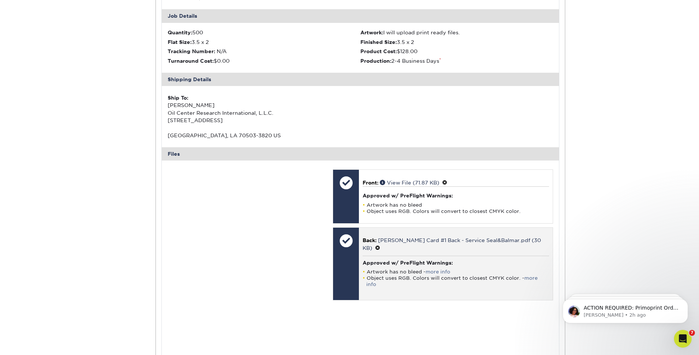
scroll to position [2913, 0]
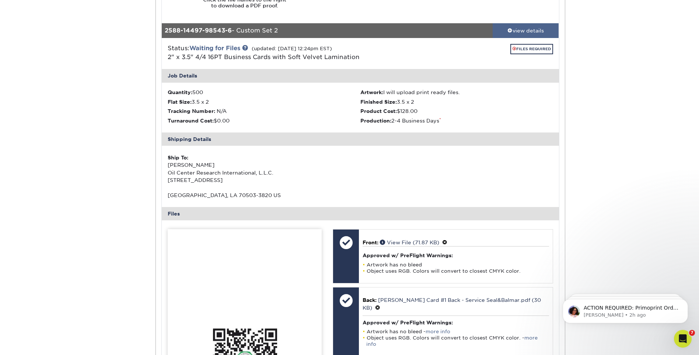
click at [536, 32] on div "view details" at bounding box center [526, 30] width 66 height 7
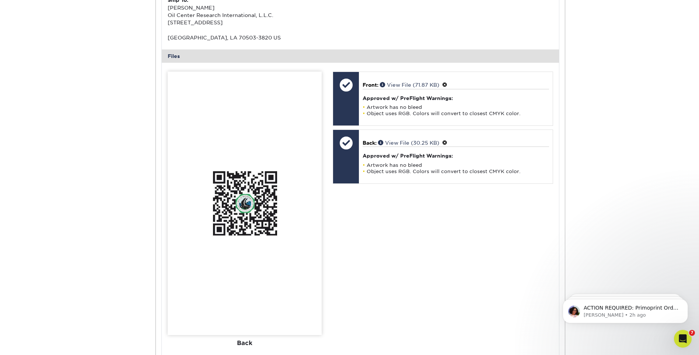
scroll to position [2581, 0]
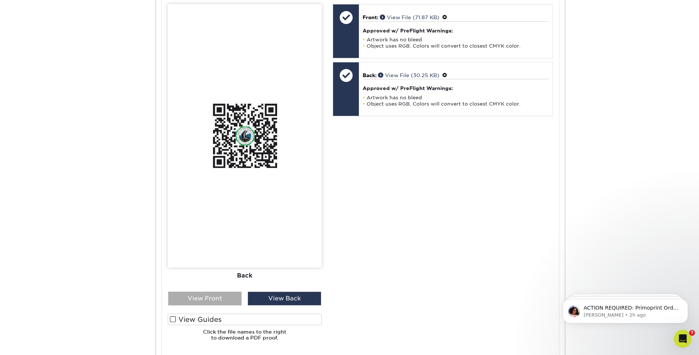
click at [209, 294] on div "View Front" at bounding box center [205, 298] width 74 height 14
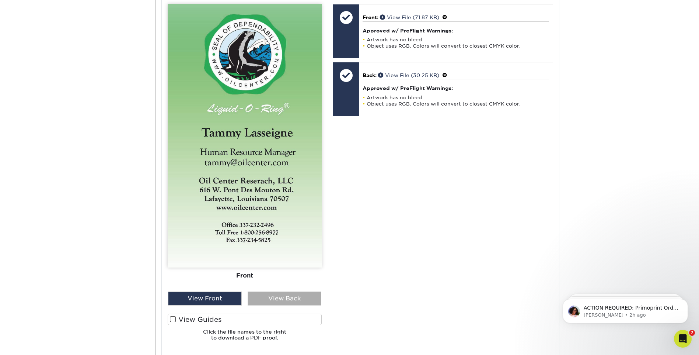
click at [267, 293] on div "View Back" at bounding box center [285, 298] width 74 height 14
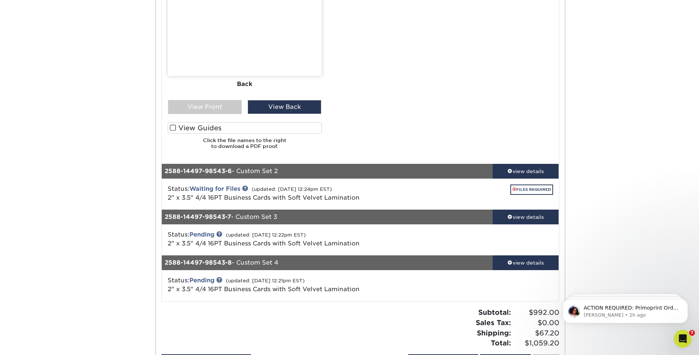
scroll to position [2802, 0]
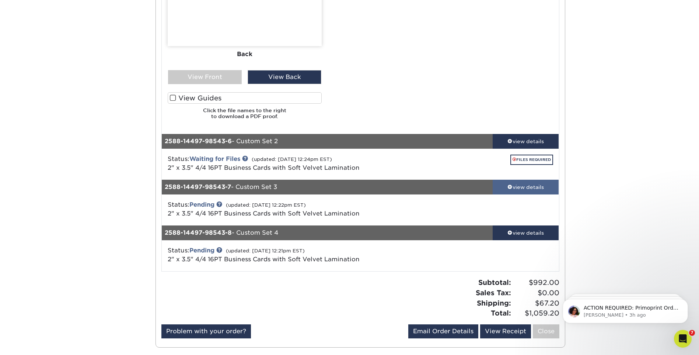
click at [509, 191] on link "view details" at bounding box center [526, 187] width 66 height 15
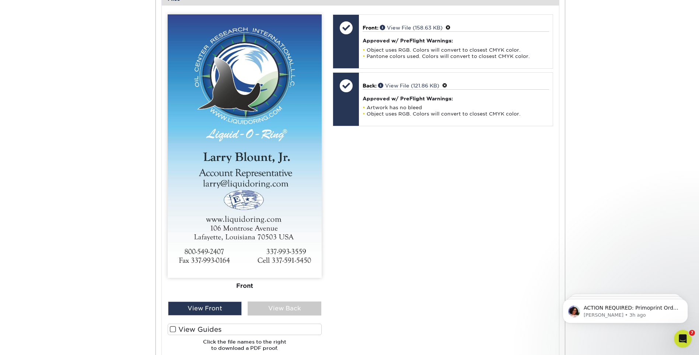
scroll to position [3208, 0]
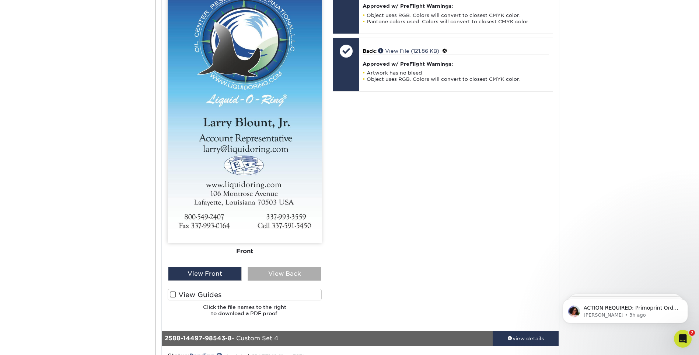
click at [314, 272] on div "View Back" at bounding box center [285, 274] width 74 height 14
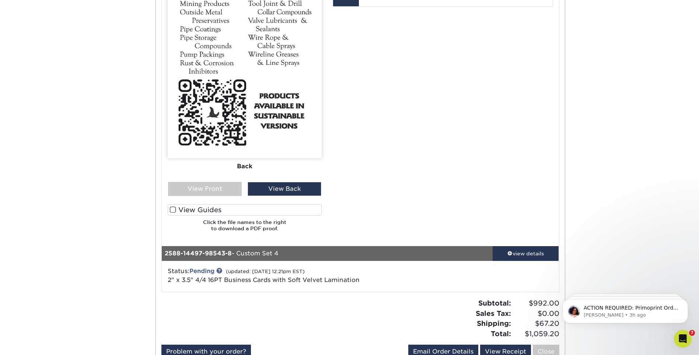
scroll to position [3318, 0]
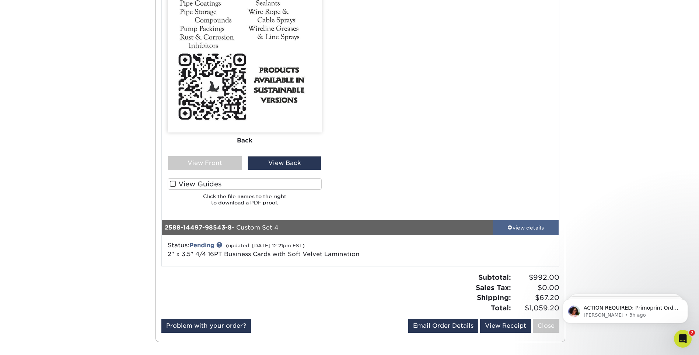
click at [528, 229] on div "view details" at bounding box center [526, 227] width 66 height 7
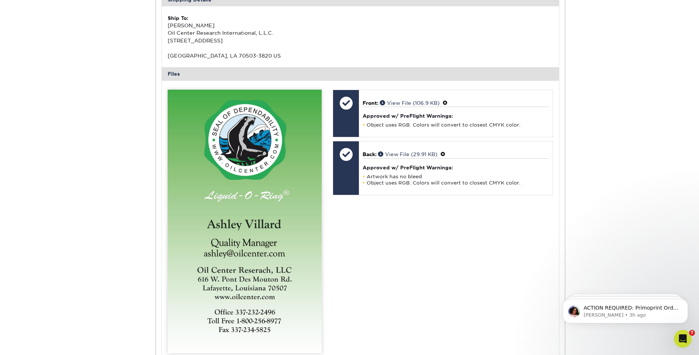
scroll to position [3724, 0]
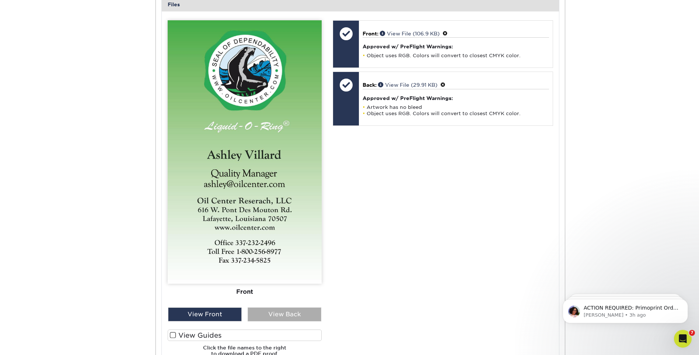
click at [311, 315] on div "View Back" at bounding box center [285, 314] width 74 height 14
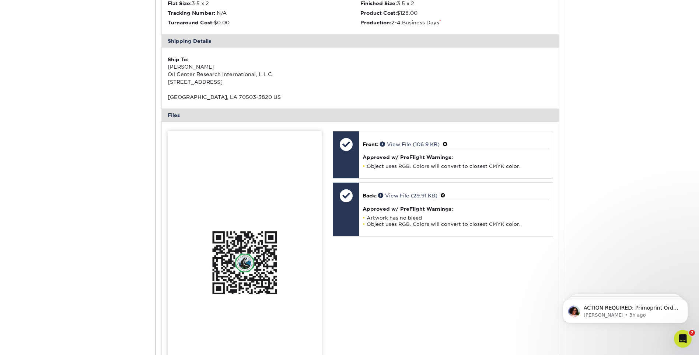
scroll to position [3466, 0]
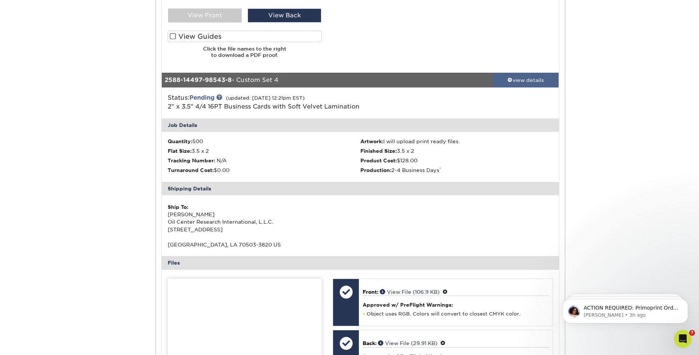
click at [536, 85] on link "view details" at bounding box center [526, 80] width 66 height 15
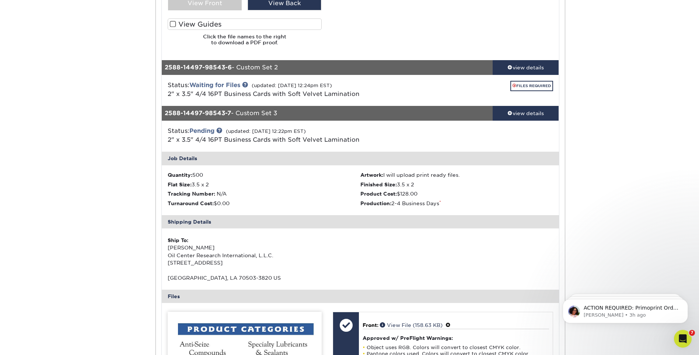
scroll to position [2728, 0]
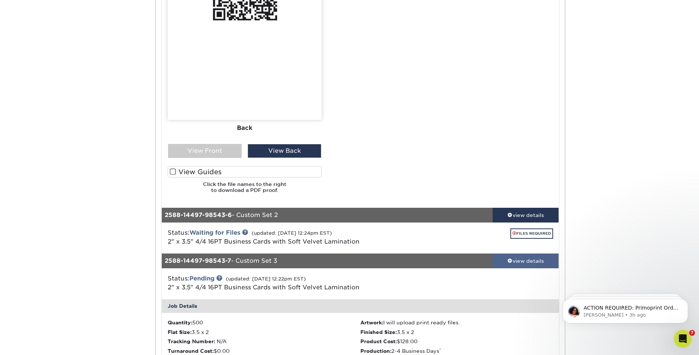
click at [535, 264] on div "view details" at bounding box center [526, 260] width 66 height 7
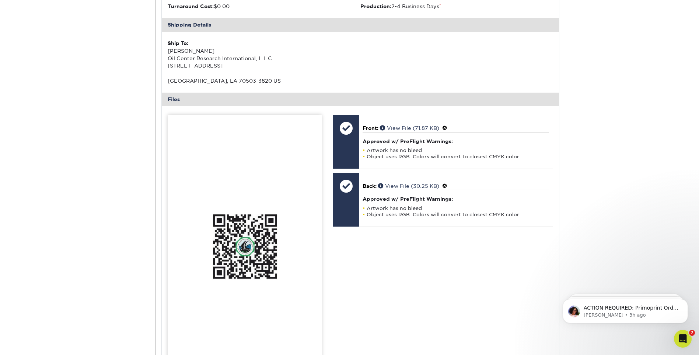
scroll to position [2618, 0]
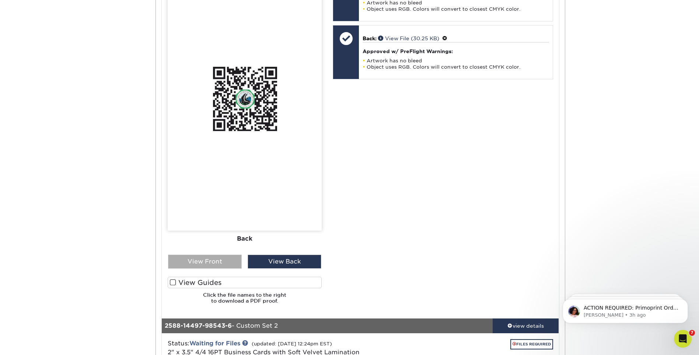
click at [213, 264] on div "View Front" at bounding box center [205, 261] width 74 height 14
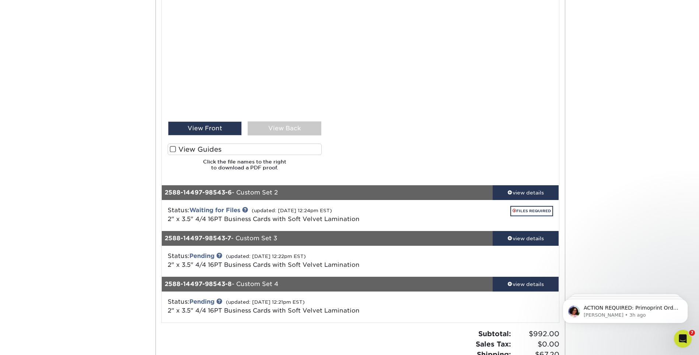
scroll to position [2765, 0]
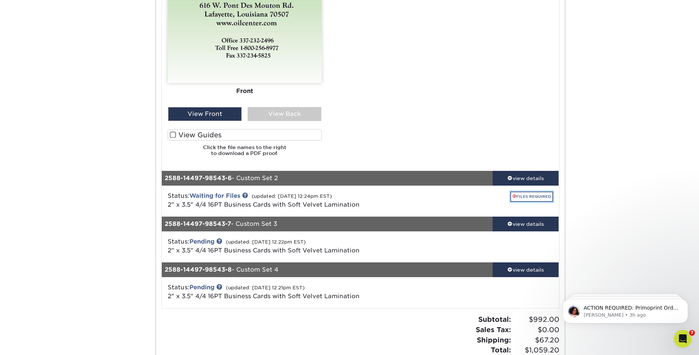
click at [532, 195] on link "FILES REQUIRED" at bounding box center [532, 196] width 43 height 10
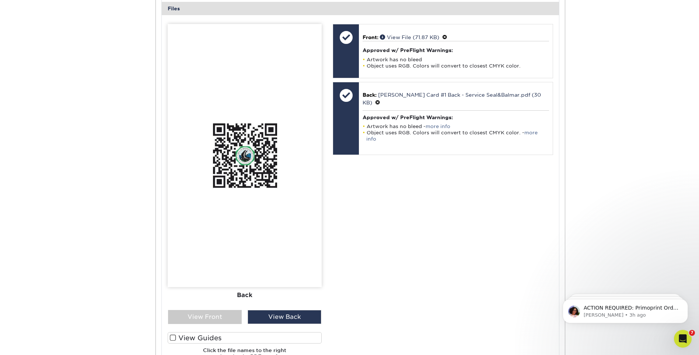
scroll to position [3134, 0]
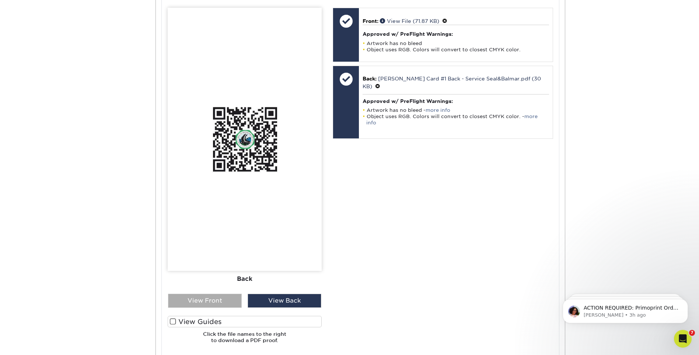
click at [207, 298] on div "View Front" at bounding box center [205, 300] width 74 height 14
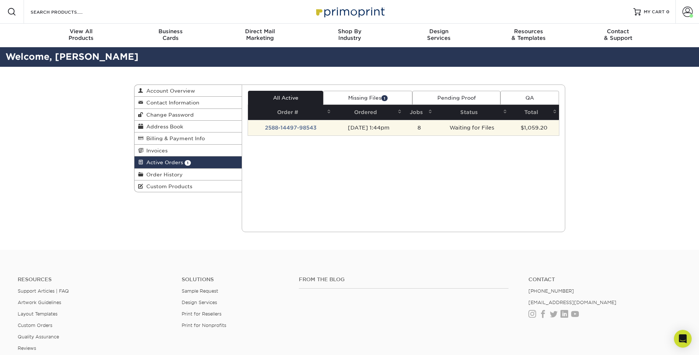
click at [298, 131] on td "2588-14497-98543" at bounding box center [290, 127] width 85 height 15
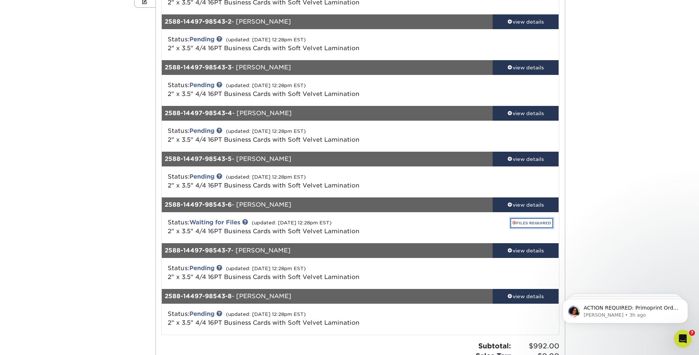
click at [527, 223] on link "FILES REQUIRED" at bounding box center [532, 223] width 43 height 10
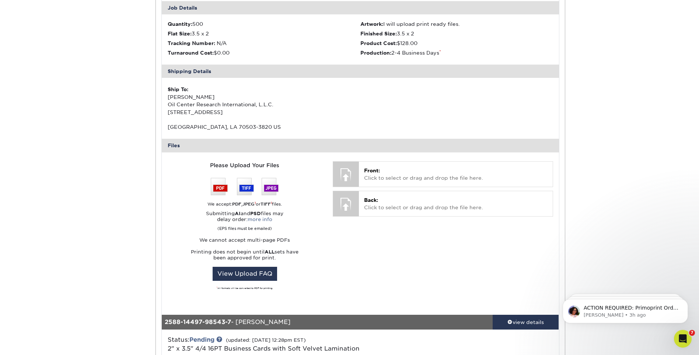
scroll to position [479, 0]
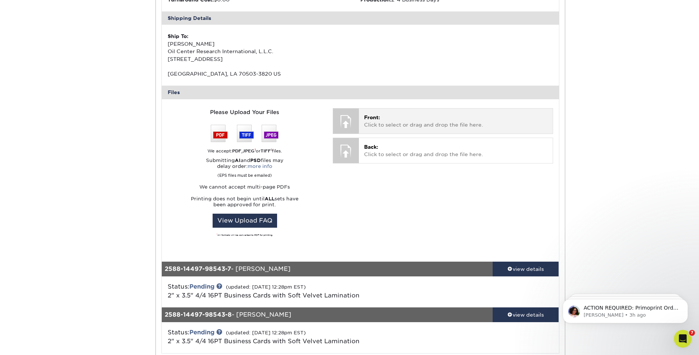
click at [413, 125] on p "Front: Click to select or drag and drop the file here." at bounding box center [455, 121] width 183 height 15
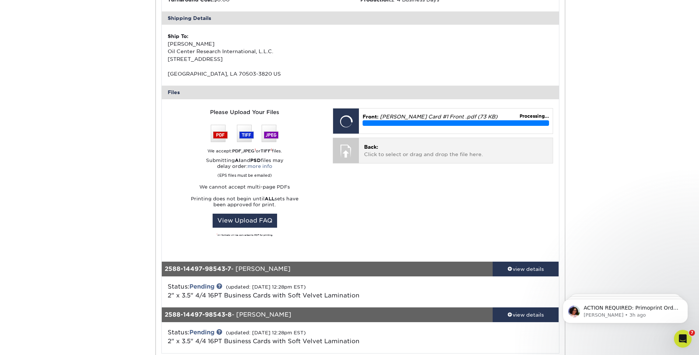
click at [377, 154] on p "Back: Click to select or drag and drop the file here." at bounding box center [455, 150] width 183 height 15
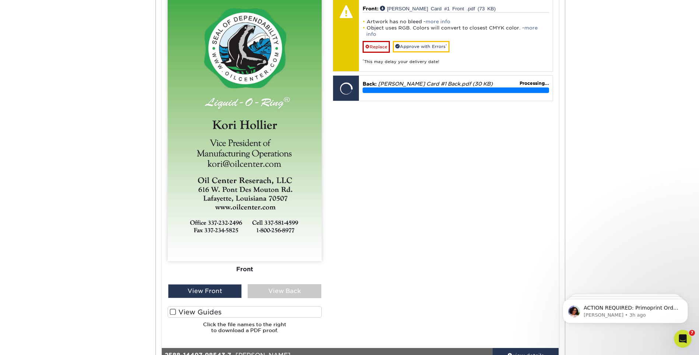
scroll to position [590, 0]
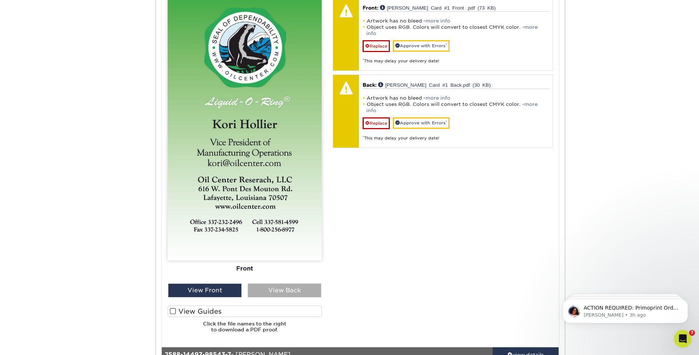
click at [301, 286] on div "View Back" at bounding box center [285, 290] width 74 height 14
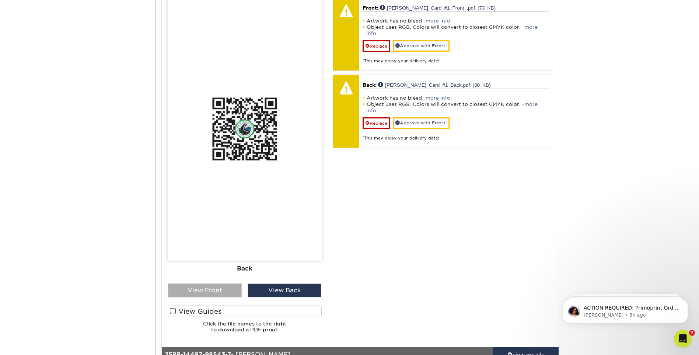
click at [224, 295] on div "View Front" at bounding box center [205, 290] width 74 height 14
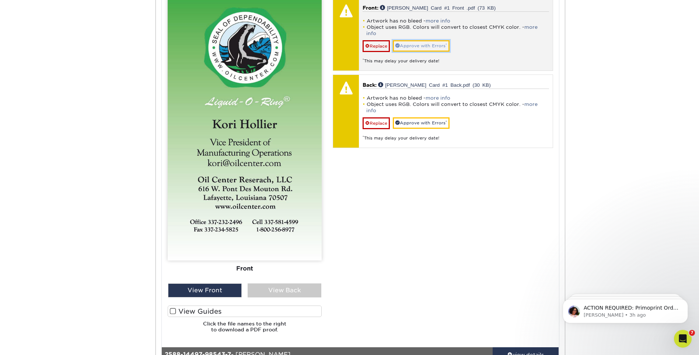
click at [445, 40] on link "Approve with Errors *" at bounding box center [421, 45] width 57 height 11
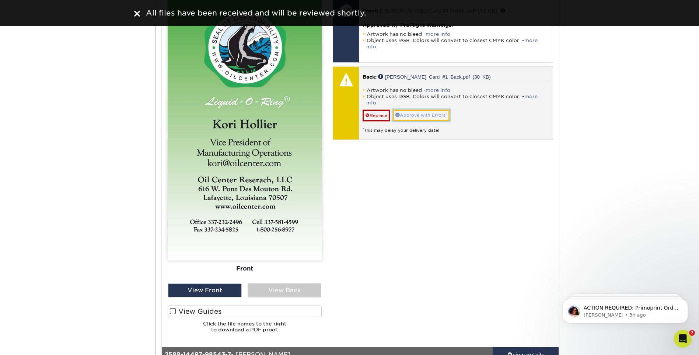
click at [434, 110] on link "Approve with Errors *" at bounding box center [421, 115] width 57 height 11
